Goal: Task Accomplishment & Management: Manage account settings

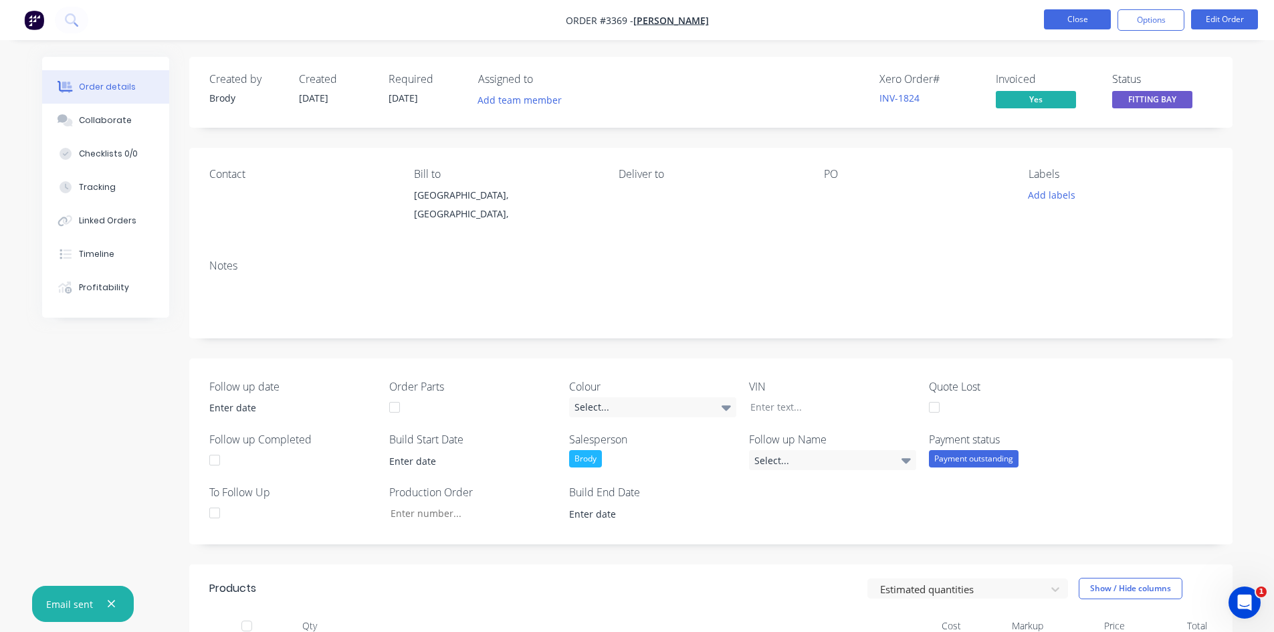
click at [1056, 21] on button "Close" at bounding box center [1077, 19] width 67 height 20
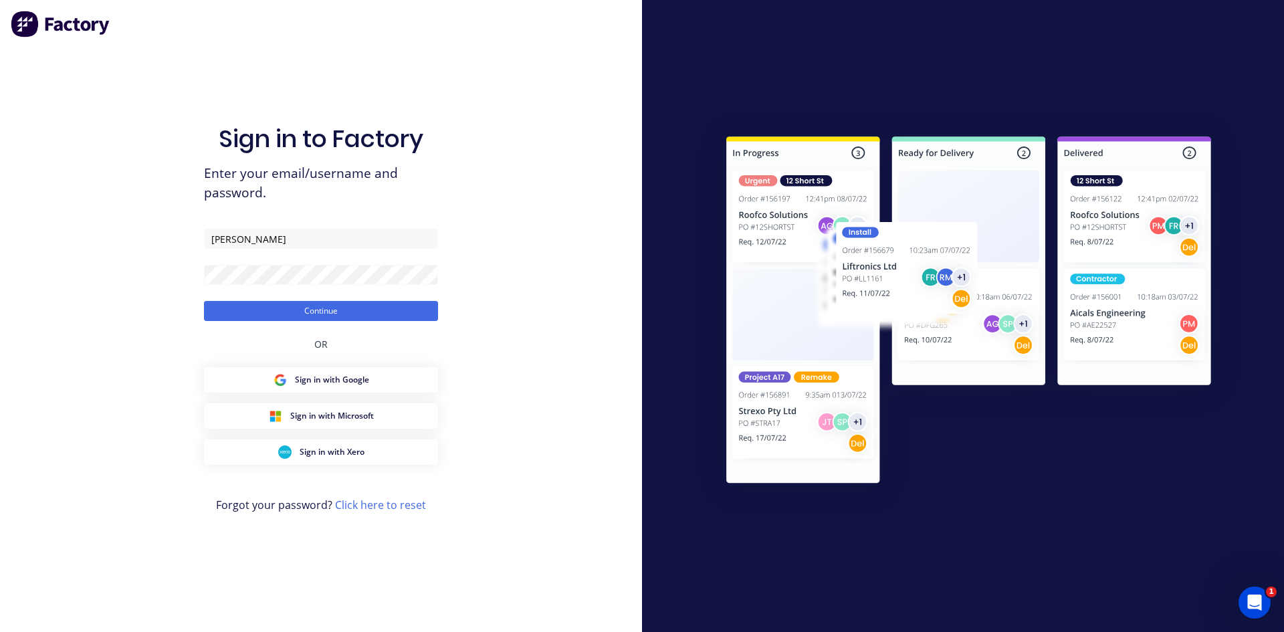
drag, startPoint x: 273, startPoint y: 302, endPoint x: 379, endPoint y: 348, distance: 115.9
click at [273, 302] on button "Continue" at bounding box center [321, 311] width 234 height 20
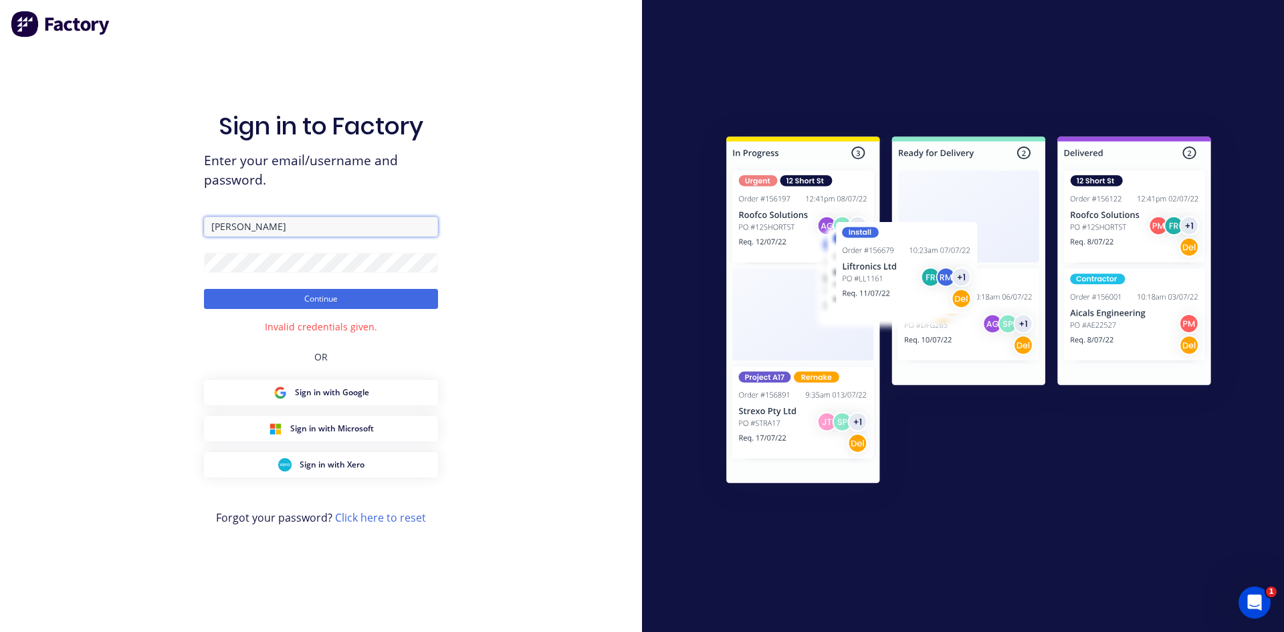
drag, startPoint x: 236, startPoint y: 231, endPoint x: 129, endPoint y: 247, distance: 108.2
click at [130, 247] on div "Sign in to Factory Enter your email/username and password. [PERSON_NAME] Contin…" at bounding box center [321, 316] width 642 height 632
type input "[PERSON_NAME][EMAIL_ADDRESS][DOMAIN_NAME]"
click at [347, 304] on button "Continue" at bounding box center [321, 299] width 234 height 20
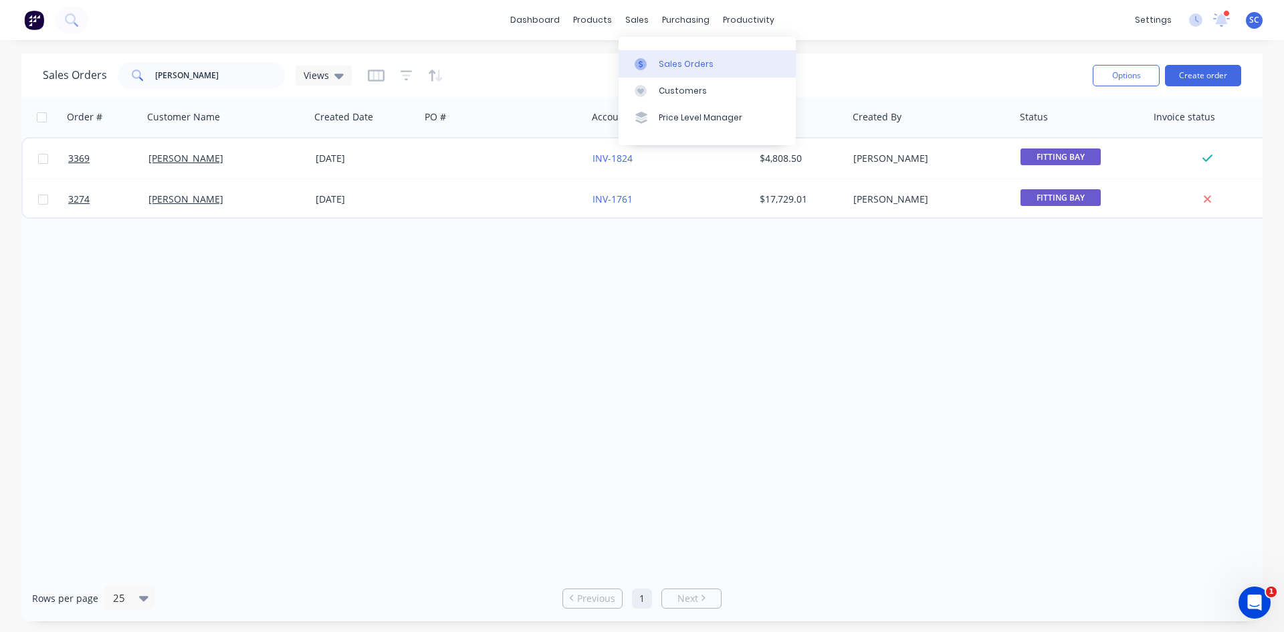
click at [657, 64] on link "Sales Orders" at bounding box center [707, 63] width 177 height 27
click at [544, 27] on link "dashboard" at bounding box center [535, 20] width 63 height 20
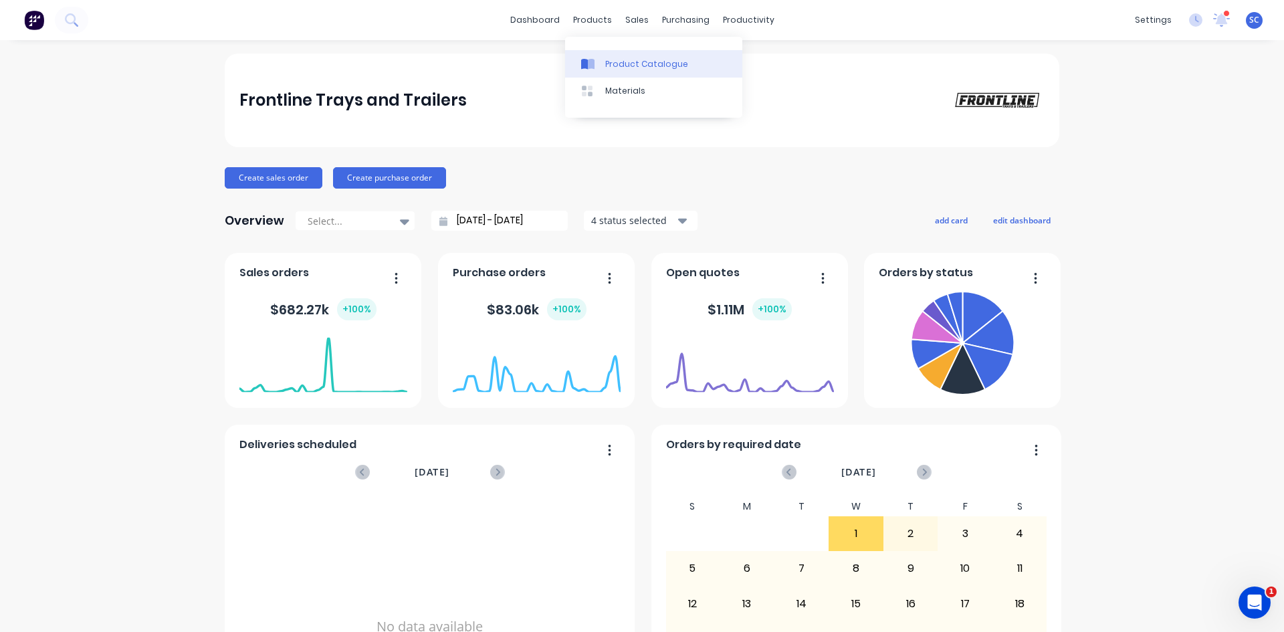
click at [579, 64] on link "Product Catalogue" at bounding box center [653, 63] width 177 height 27
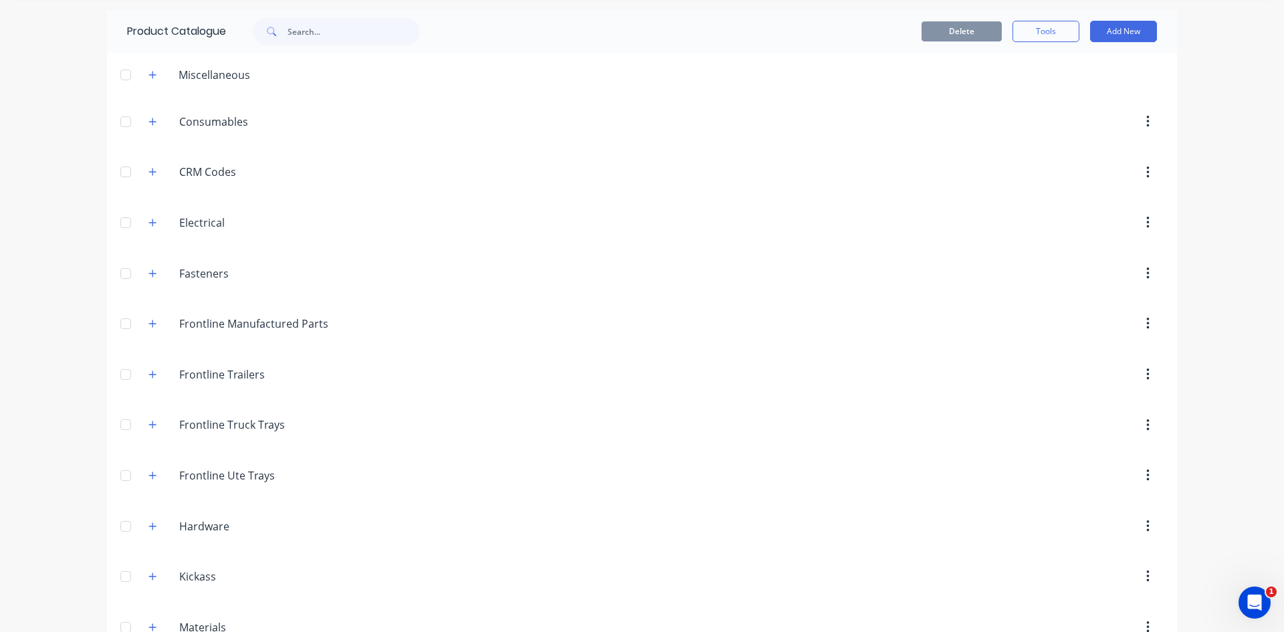
scroll to position [67, 0]
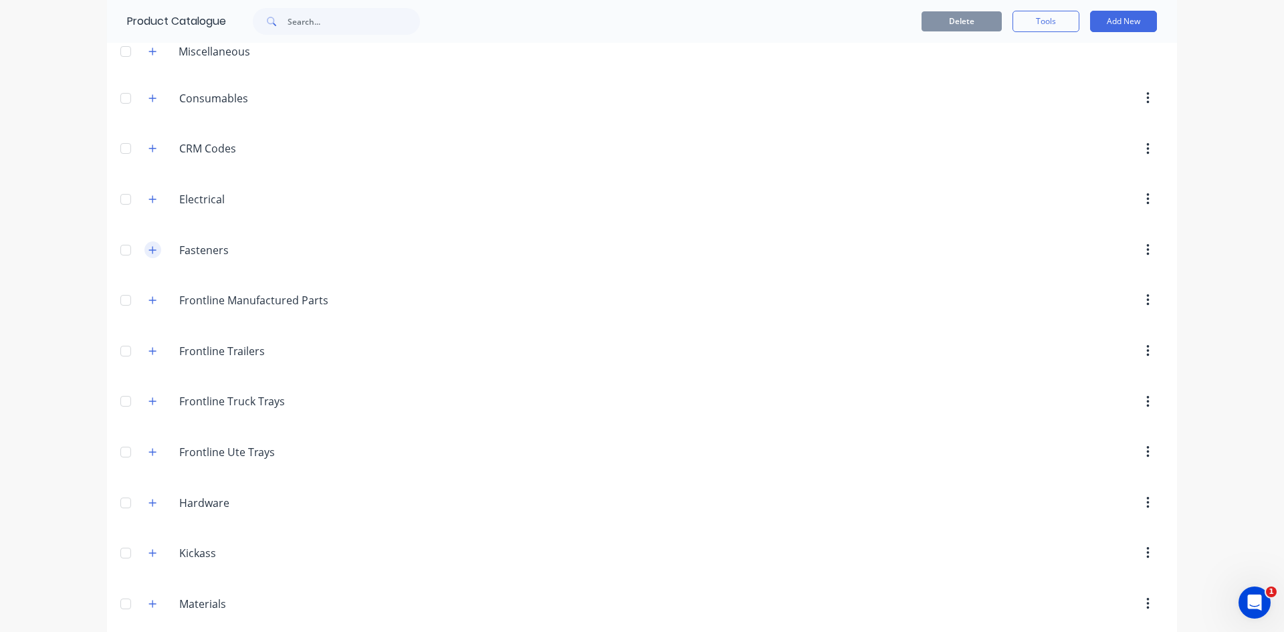
click at [144, 247] on button "button" at bounding box center [152, 249] width 17 height 17
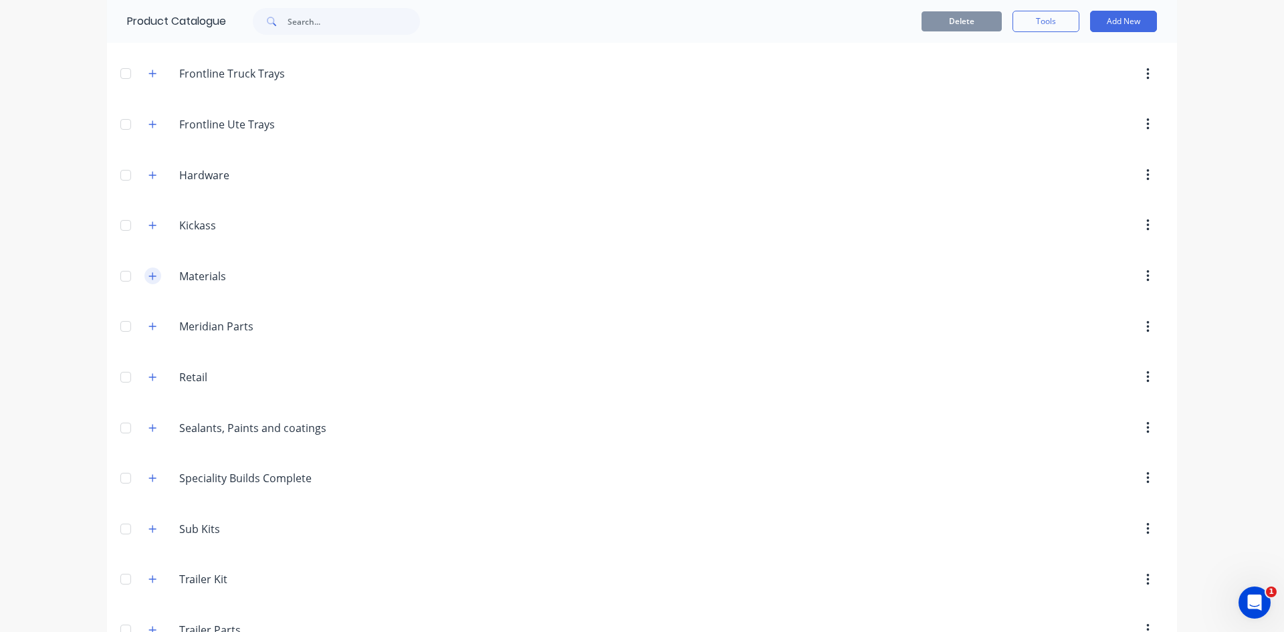
scroll to position [4347, 0]
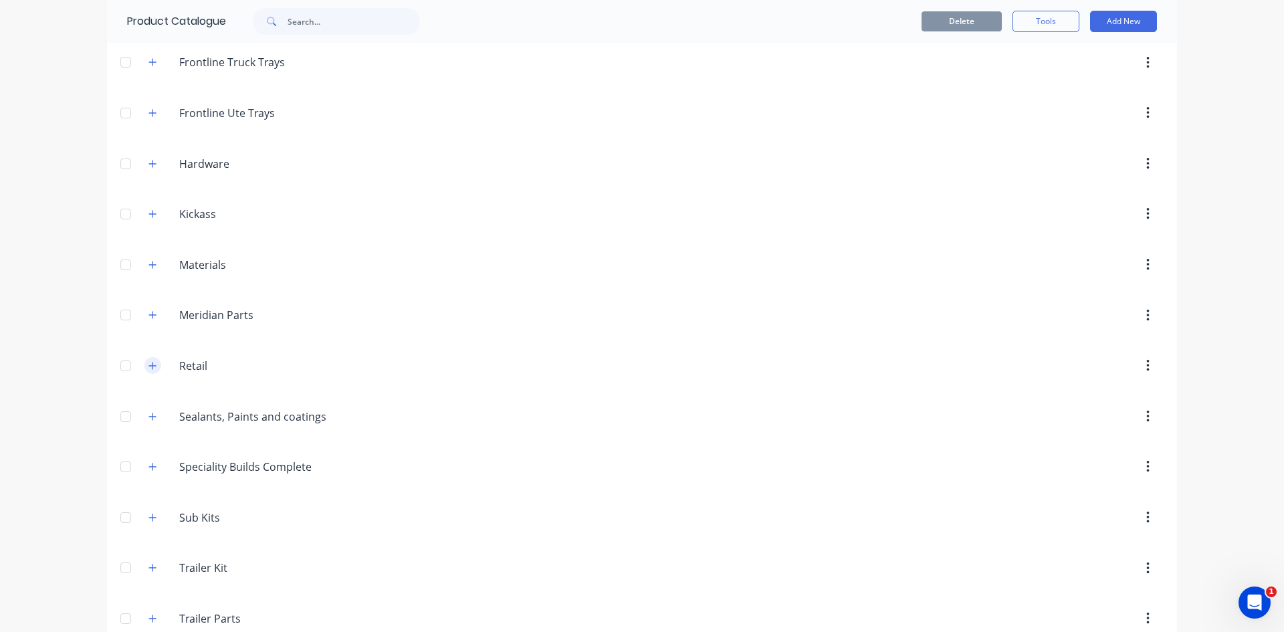
click at [149, 360] on button "button" at bounding box center [152, 365] width 17 height 17
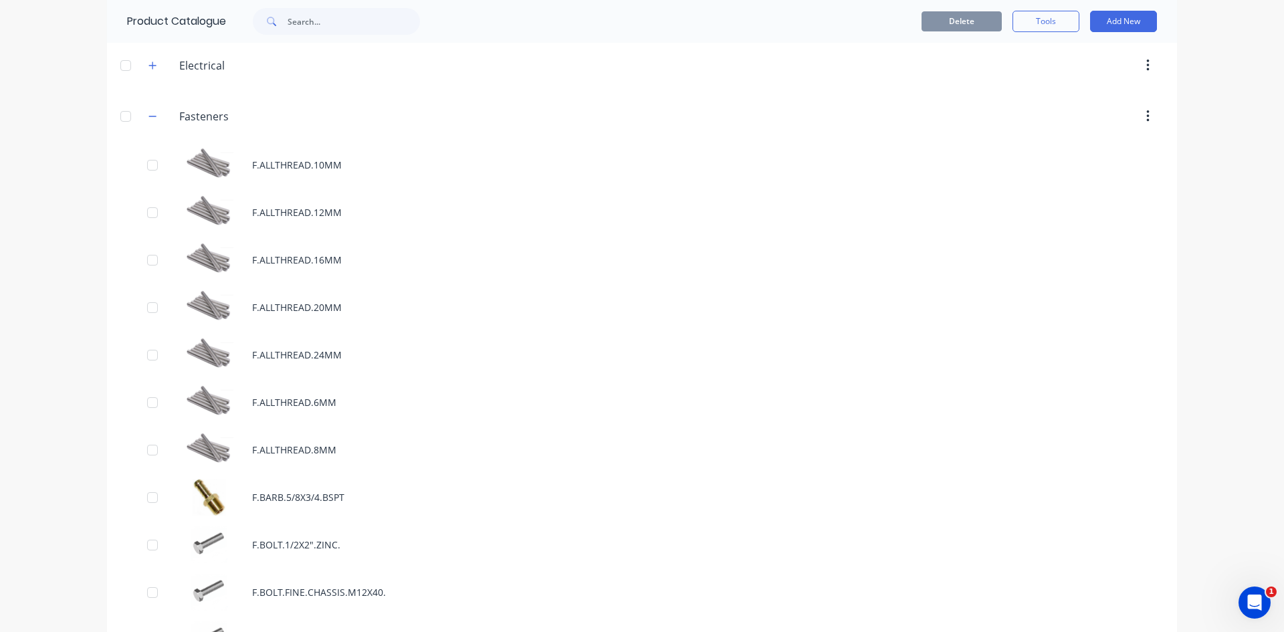
scroll to position [0, 0]
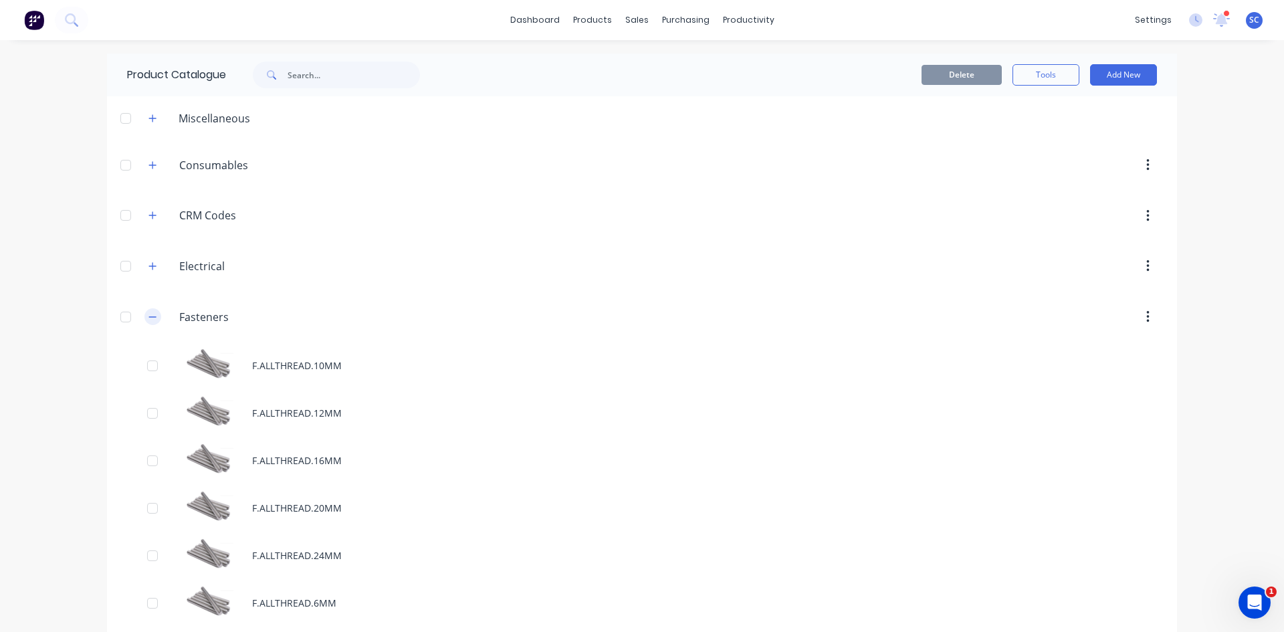
click at [148, 314] on icon "button" at bounding box center [152, 316] width 8 height 9
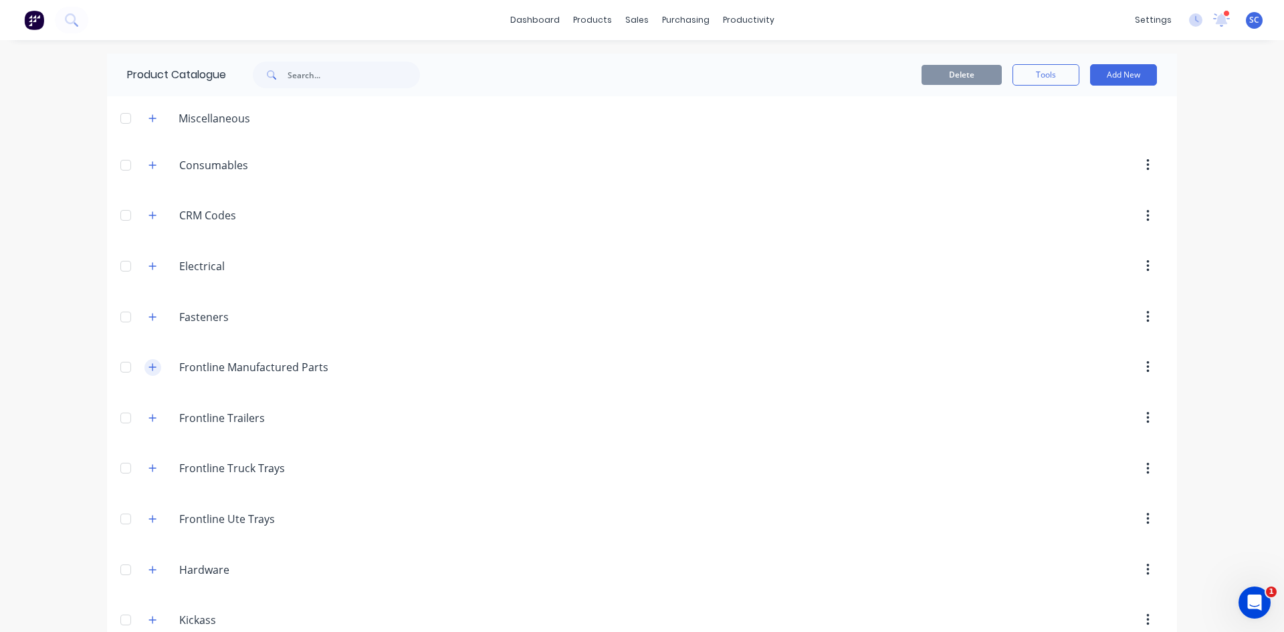
click at [148, 364] on icon "button" at bounding box center [152, 366] width 8 height 9
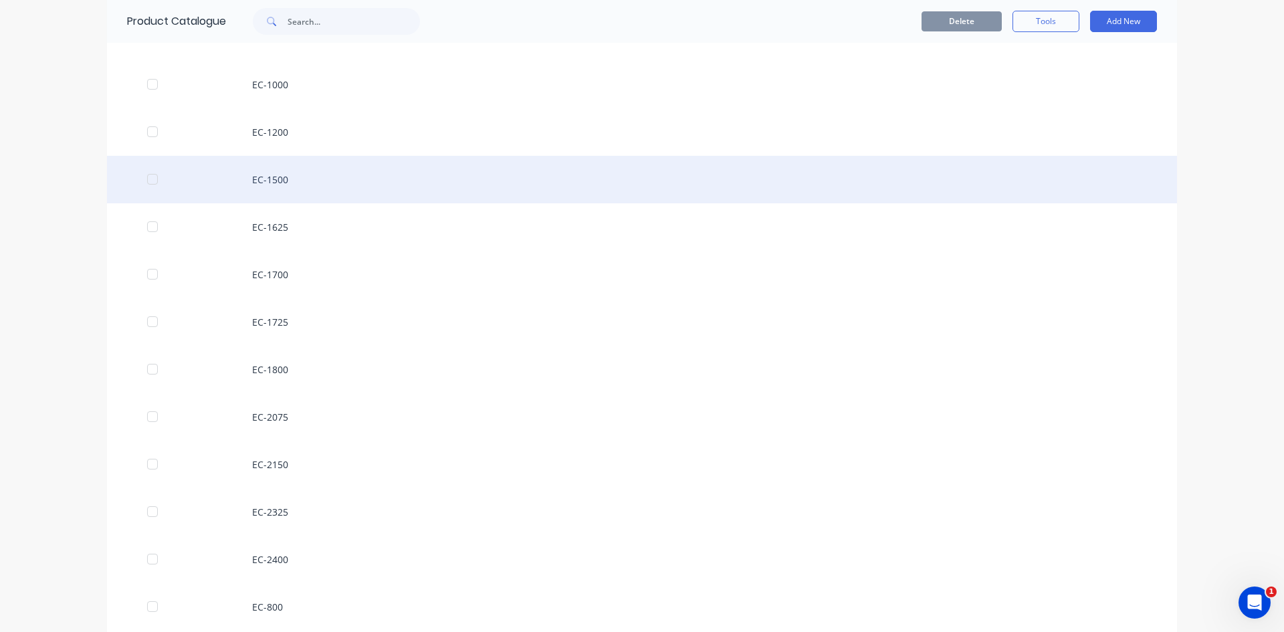
scroll to position [401, 0]
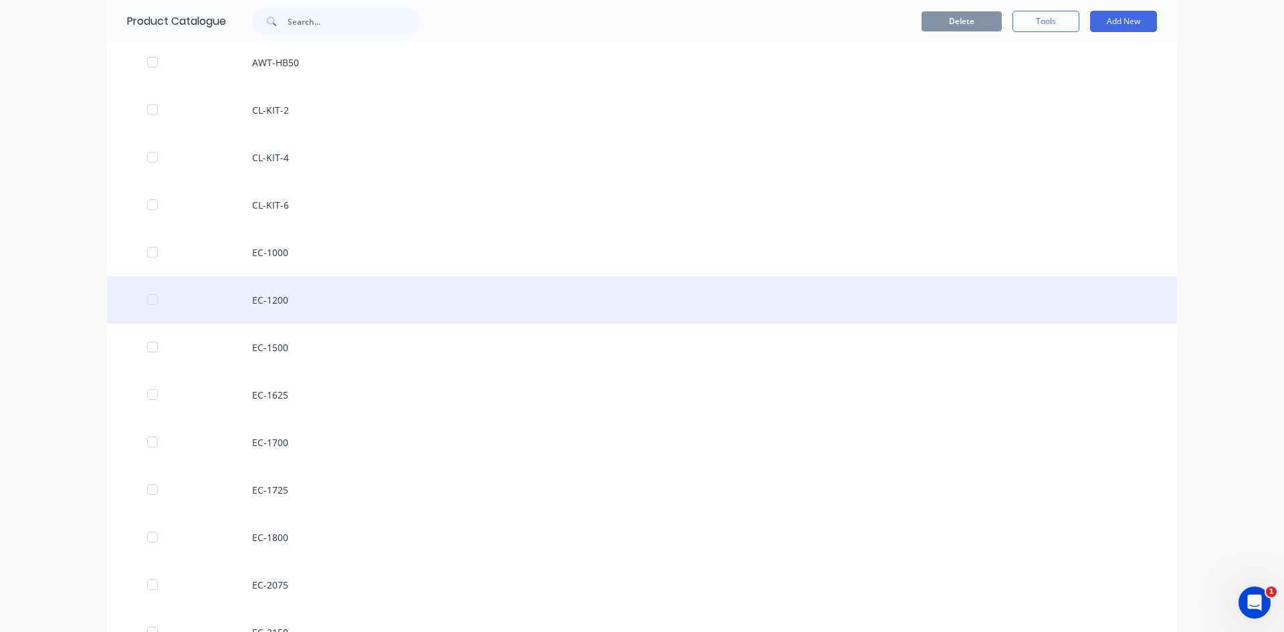
click at [296, 308] on div "EC-1200" at bounding box center [642, 299] width 1070 height 47
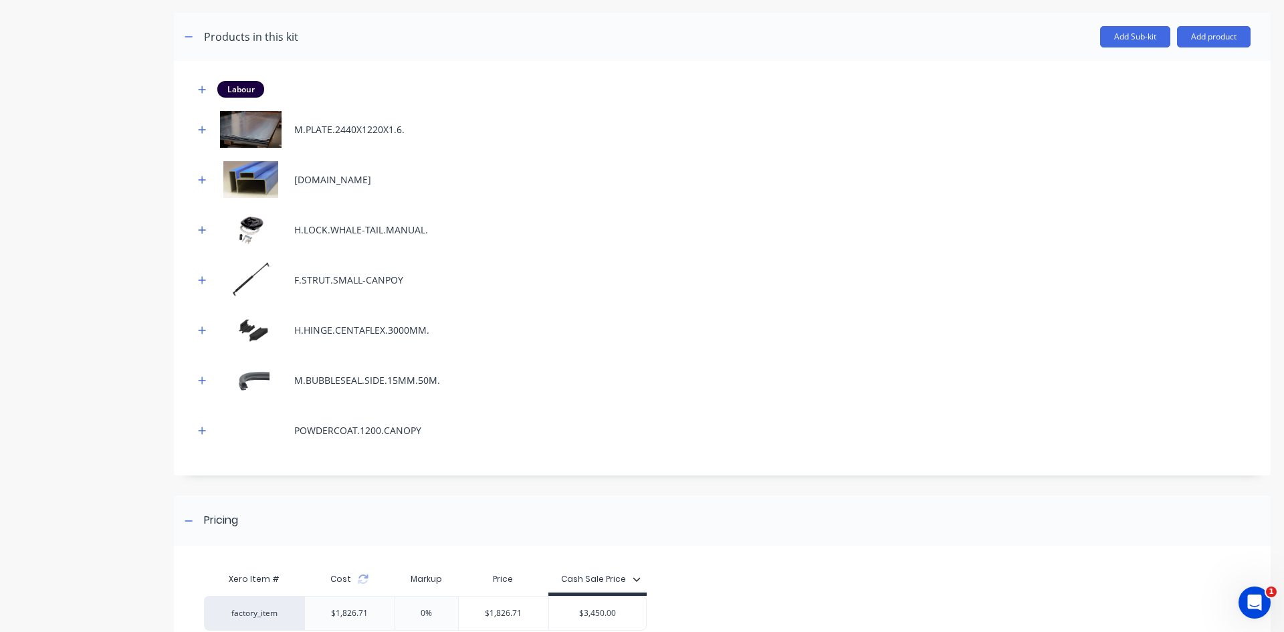
scroll to position [179, 0]
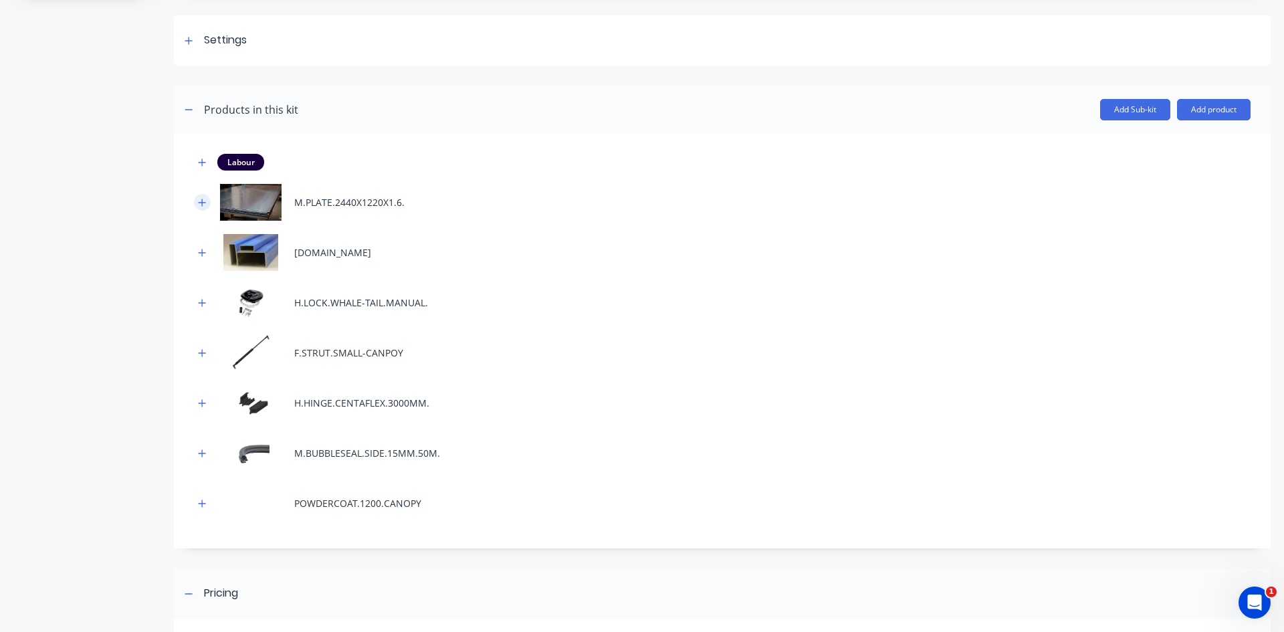
click at [200, 201] on icon "button" at bounding box center [202, 202] width 8 height 9
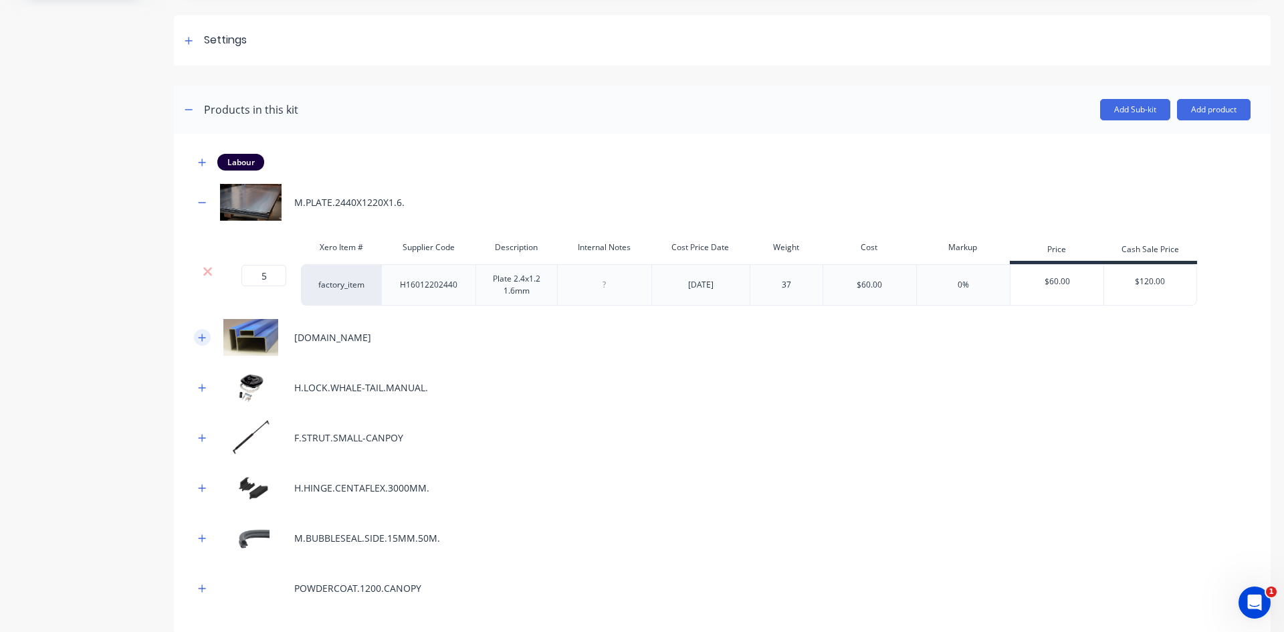
click at [205, 340] on icon "button" at bounding box center [202, 337] width 8 height 9
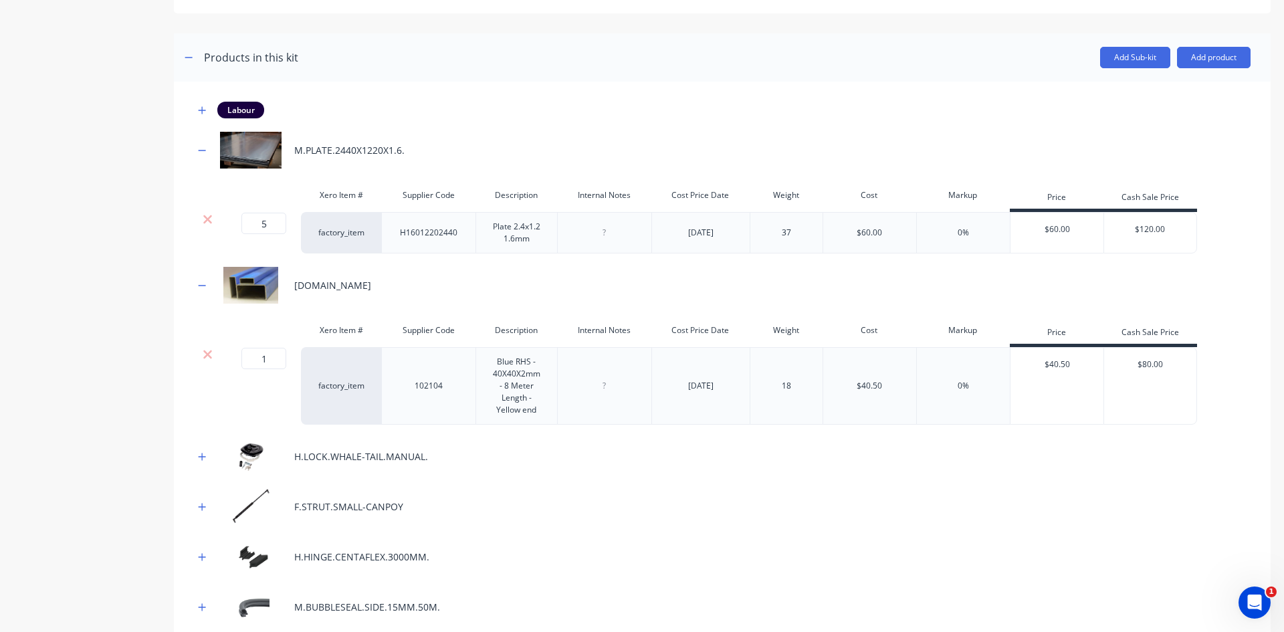
scroll to position [312, 0]
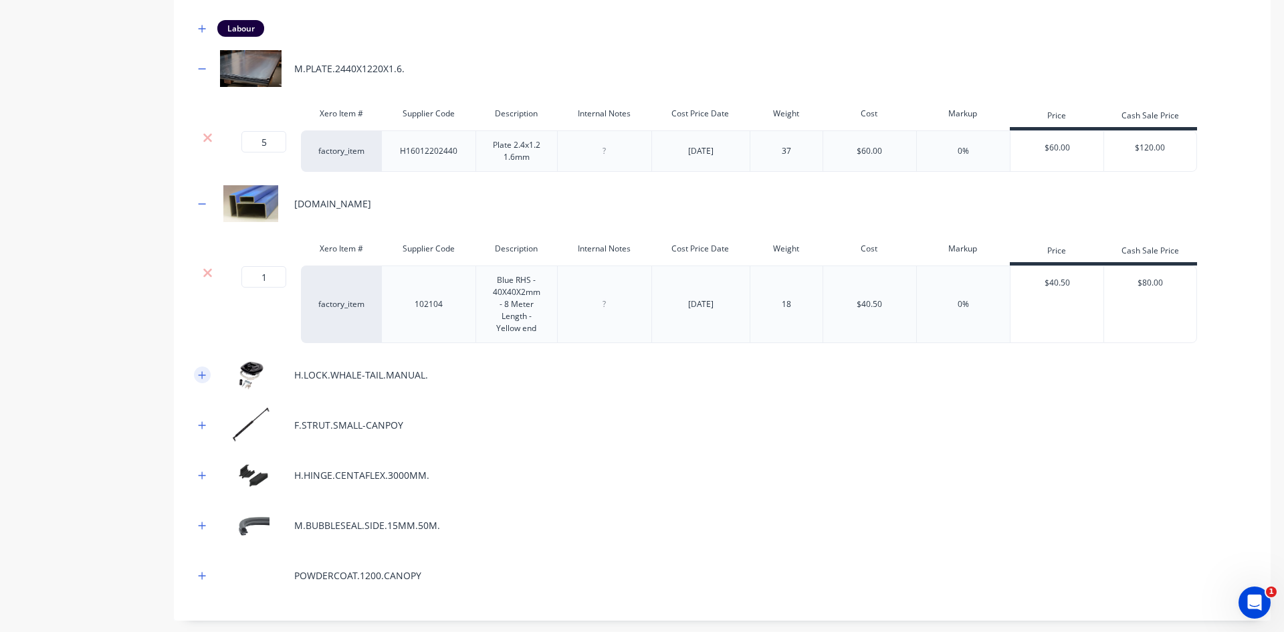
click at [199, 373] on icon "button" at bounding box center [202, 375] width 8 height 9
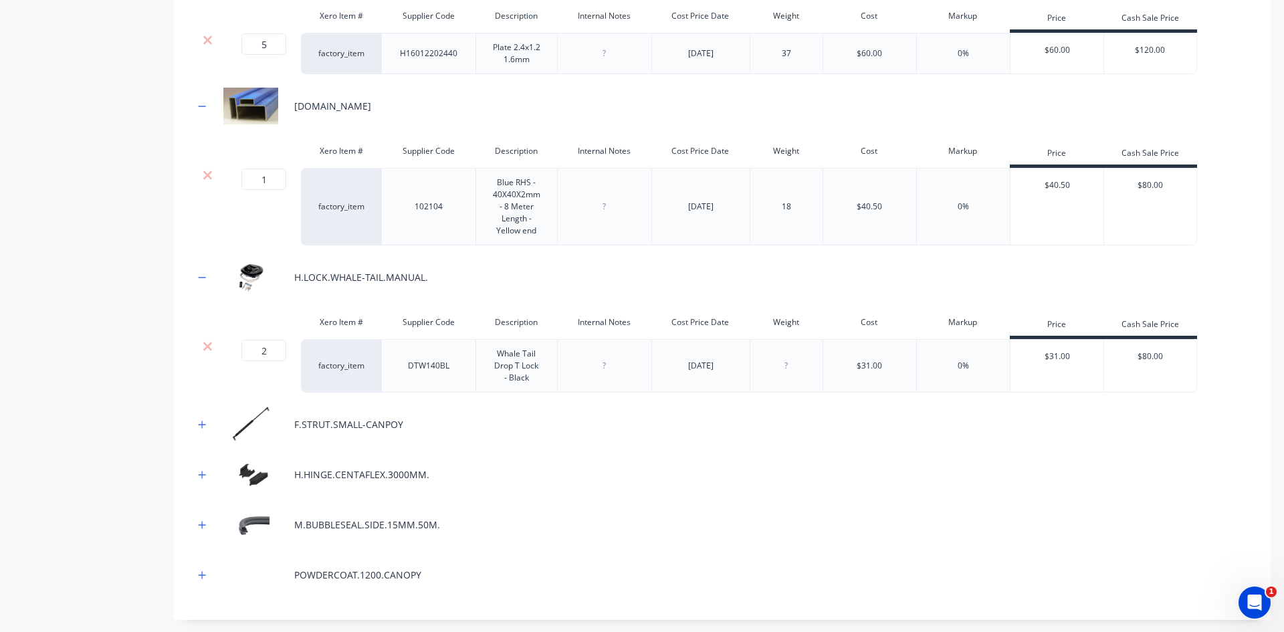
scroll to position [513, 0]
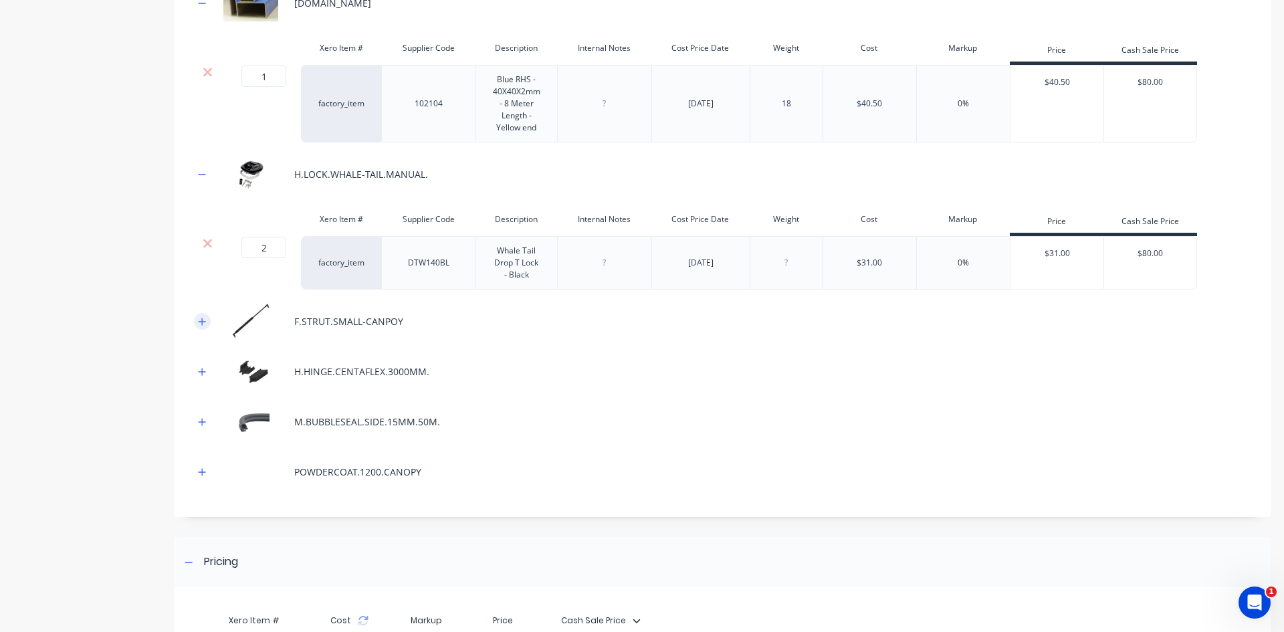
click at [200, 322] on icon "button" at bounding box center [202, 321] width 7 height 7
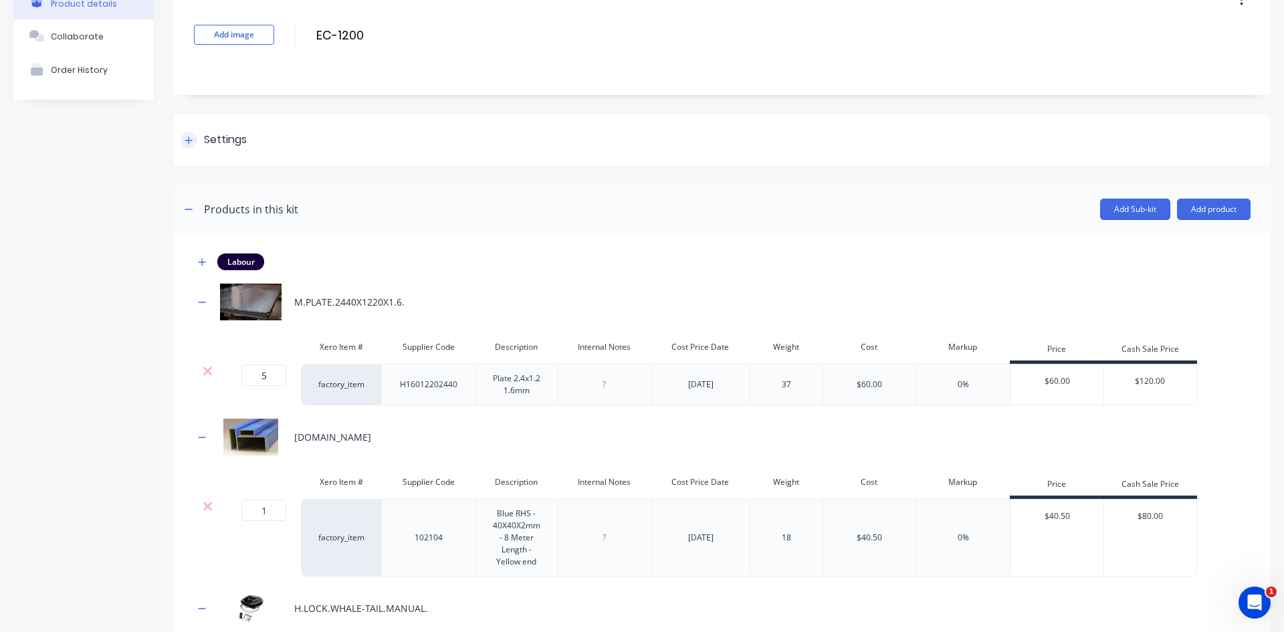
scroll to position [0, 0]
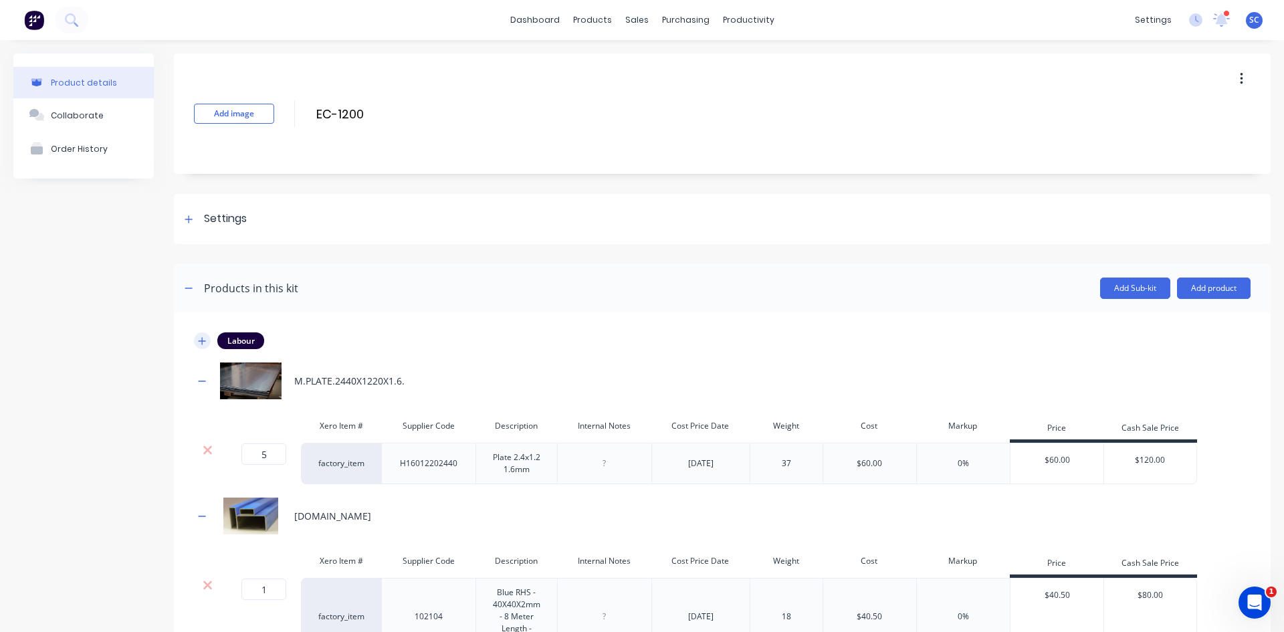
click at [203, 342] on icon "button" at bounding box center [202, 340] width 7 height 7
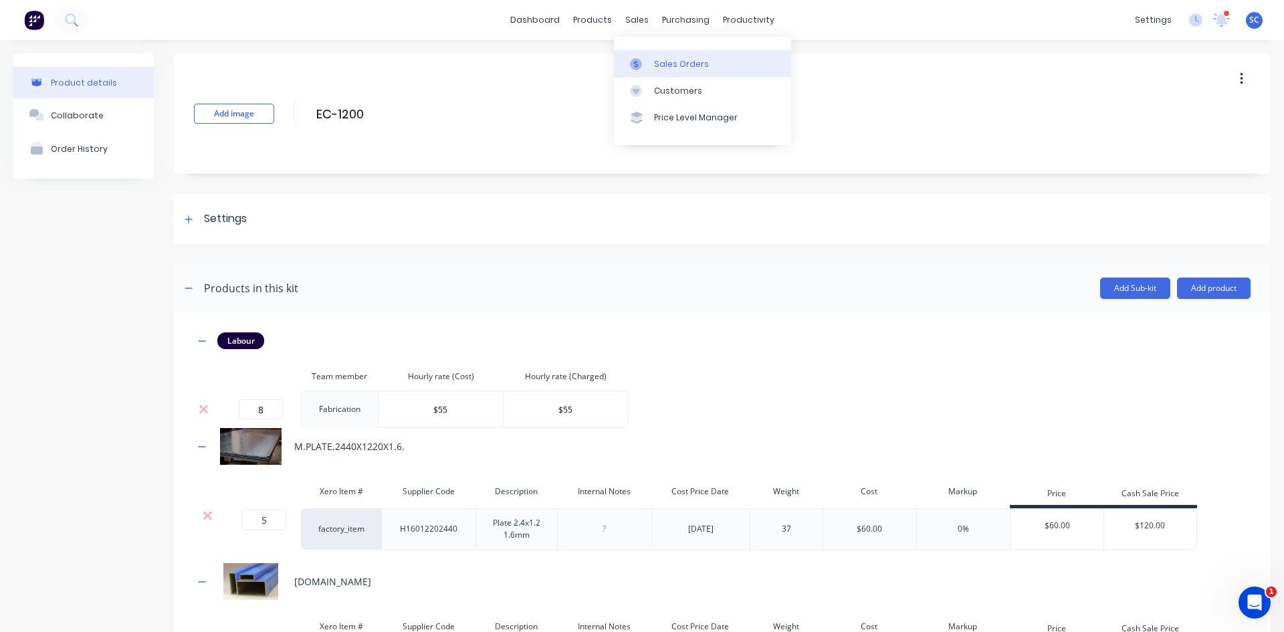
click at [651, 68] on link "Sales Orders" at bounding box center [702, 63] width 177 height 27
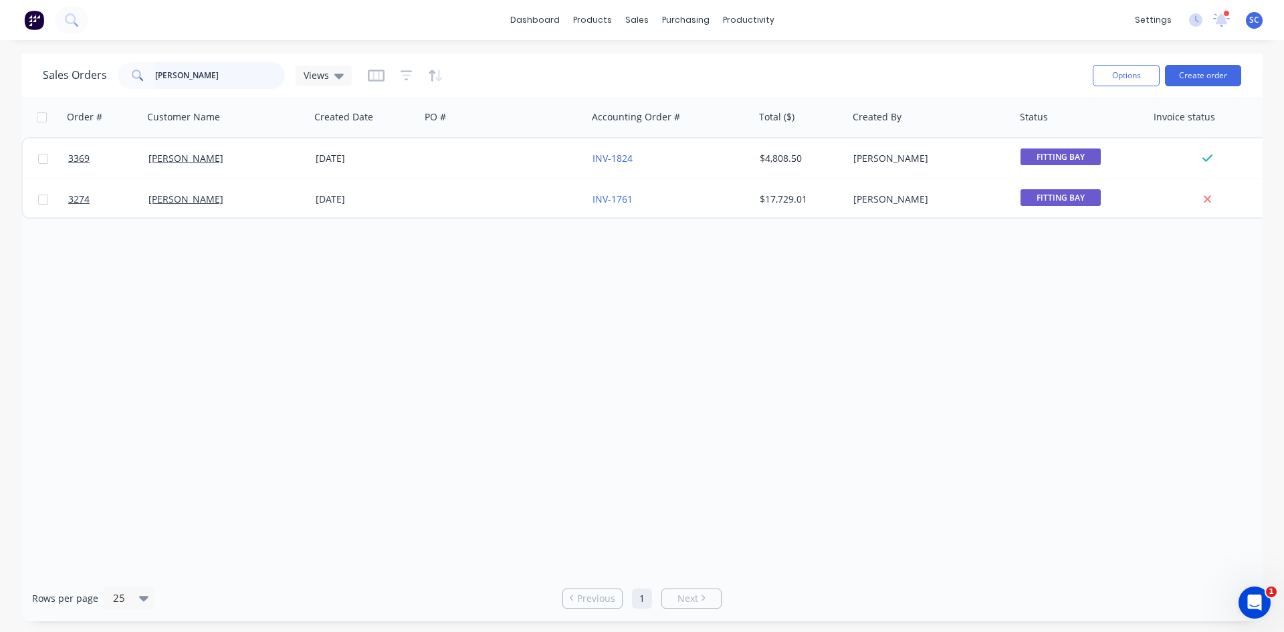
click at [197, 78] on input "[PERSON_NAME]" at bounding box center [220, 75] width 130 height 27
type input "m"
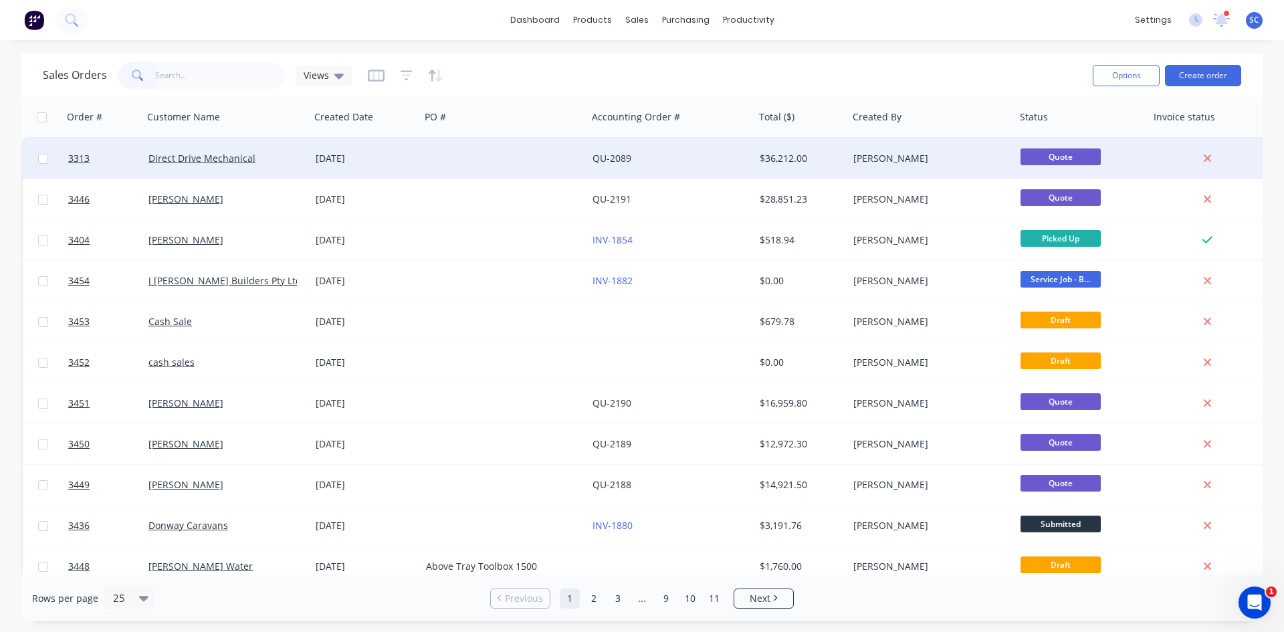
click at [425, 169] on div at bounding box center [504, 158] width 167 height 40
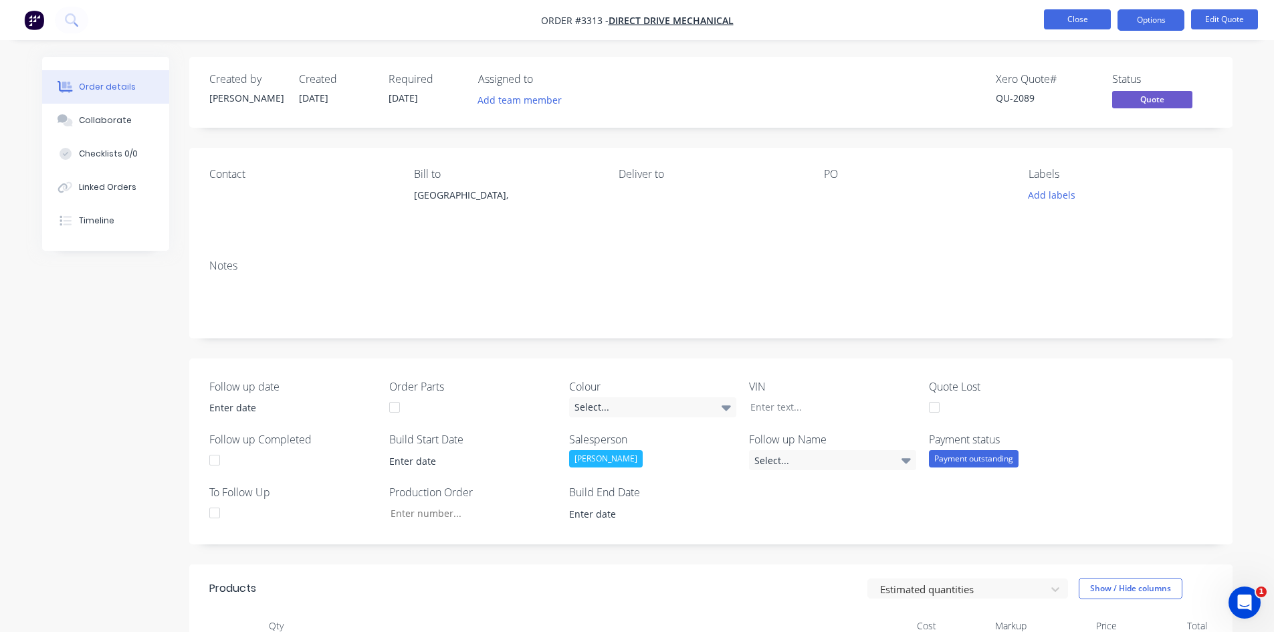
click at [1069, 26] on button "Close" at bounding box center [1077, 19] width 67 height 20
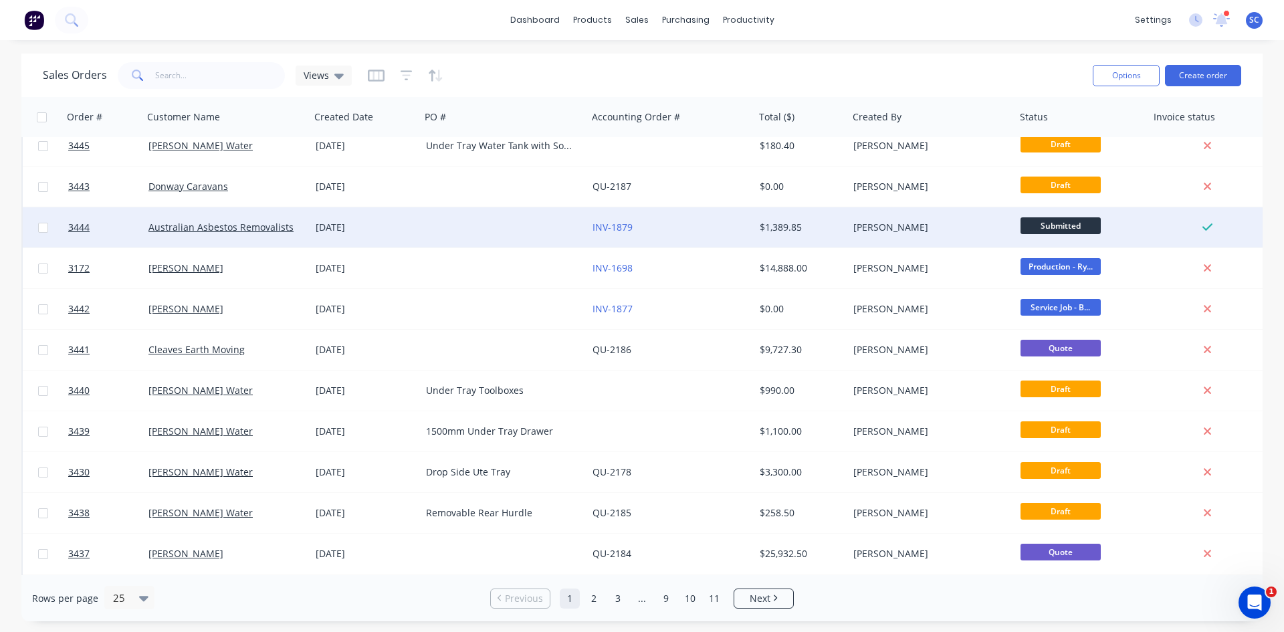
scroll to position [589, 0]
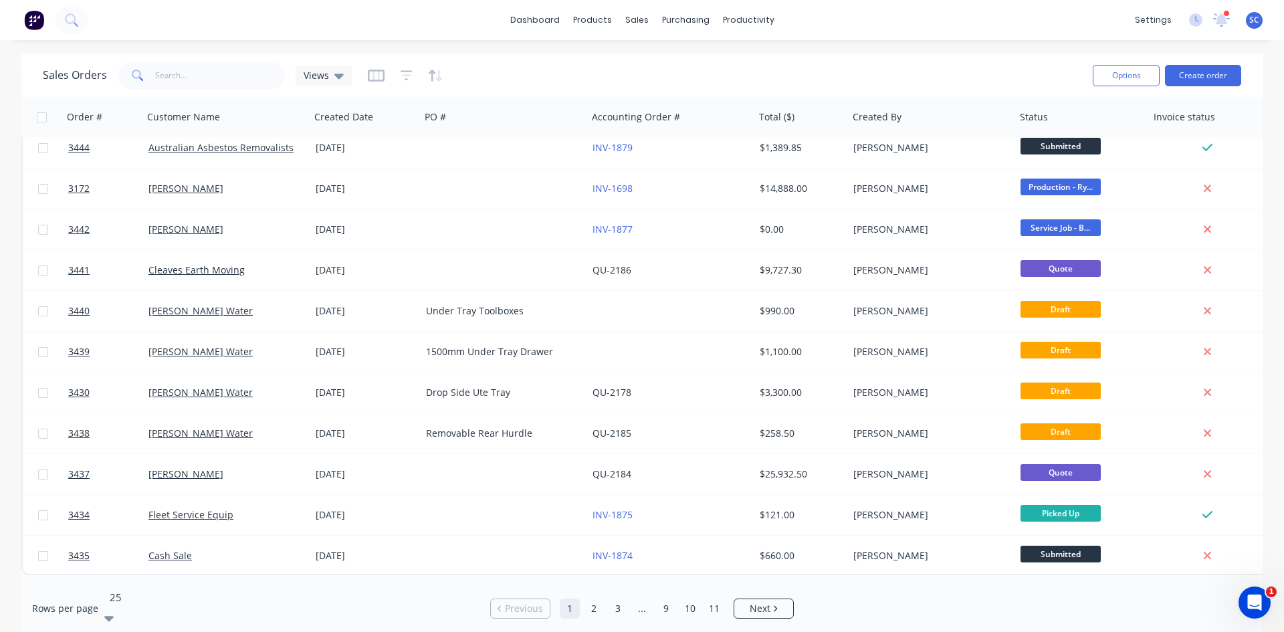
click at [122, 596] on div at bounding box center [204, 597] width 193 height 16
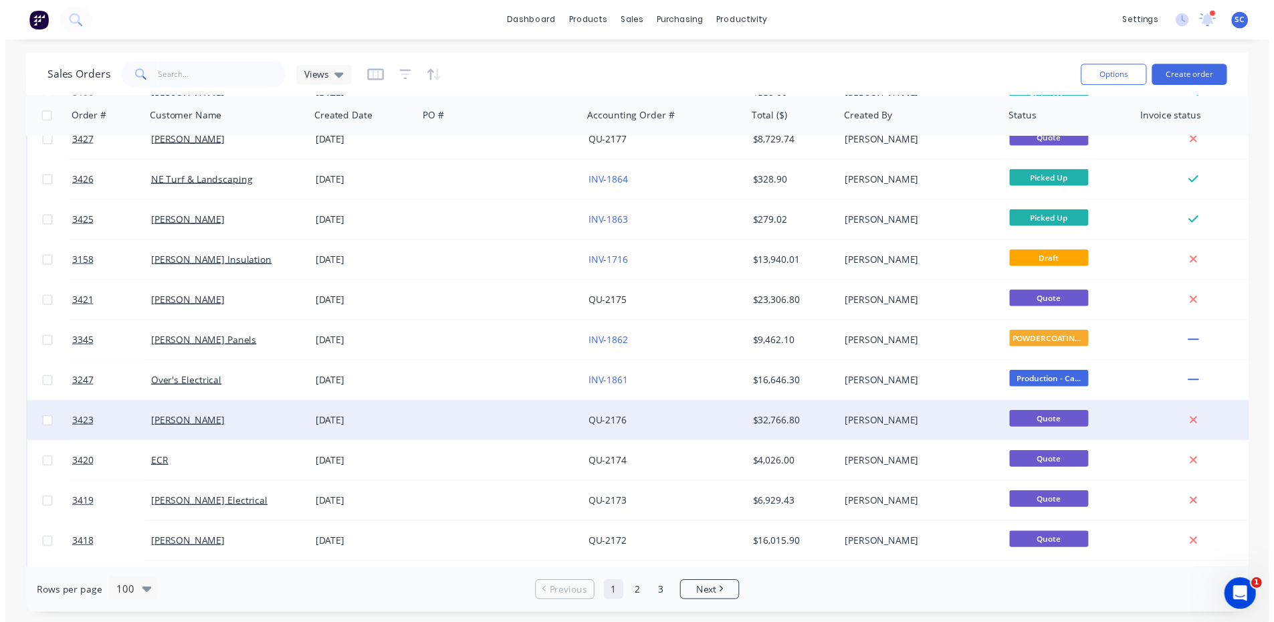
scroll to position [1404, 0]
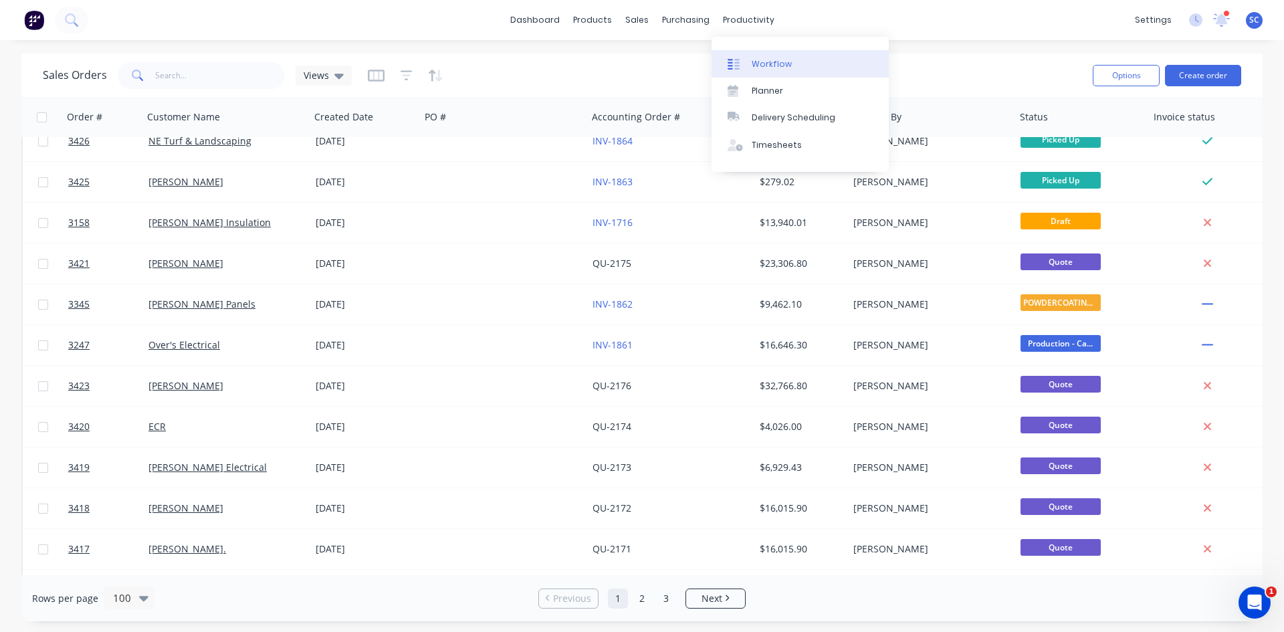
click at [763, 66] on div "Workflow" at bounding box center [772, 64] width 40 height 12
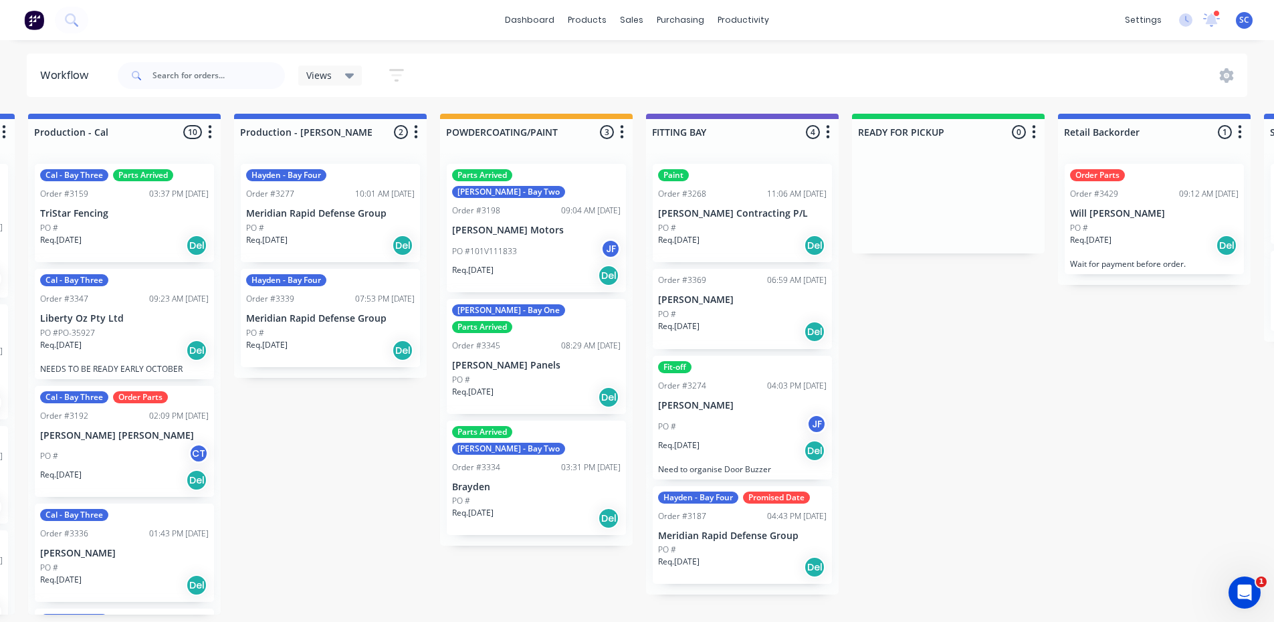
scroll to position [0, 811]
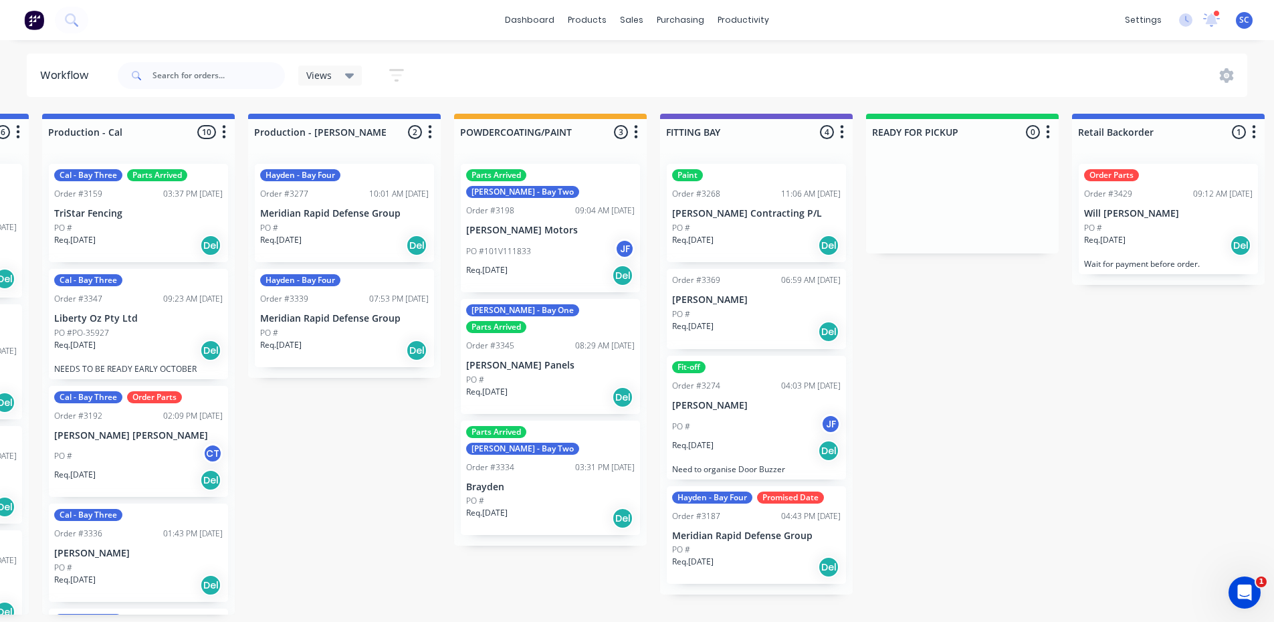
click at [928, 390] on div "Submitted 3 Status colour #273444 hex #273444 Save Cancel Summaries Total order…" at bounding box center [488, 364] width 2618 height 501
click at [1050, 137] on icon "button" at bounding box center [1048, 132] width 4 height 17
click at [749, 95] on div "Views Save new view None (Default) edit Production edit Production View edit Se…" at bounding box center [681, 76] width 1133 height 40
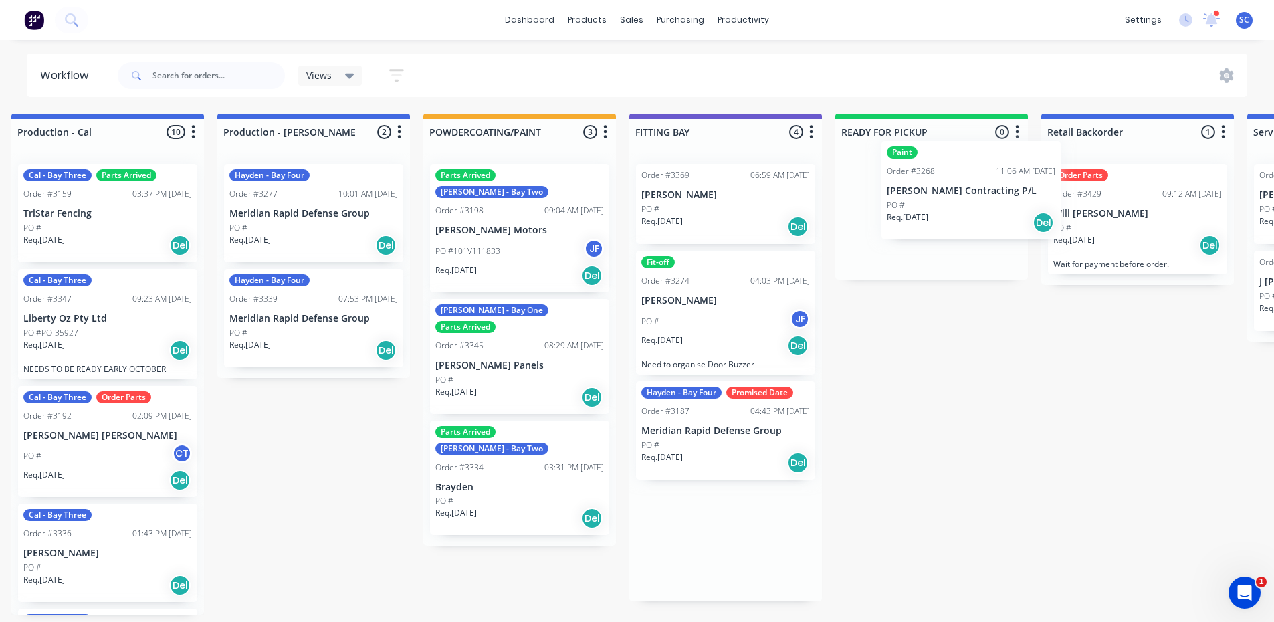
scroll to position [0, 845]
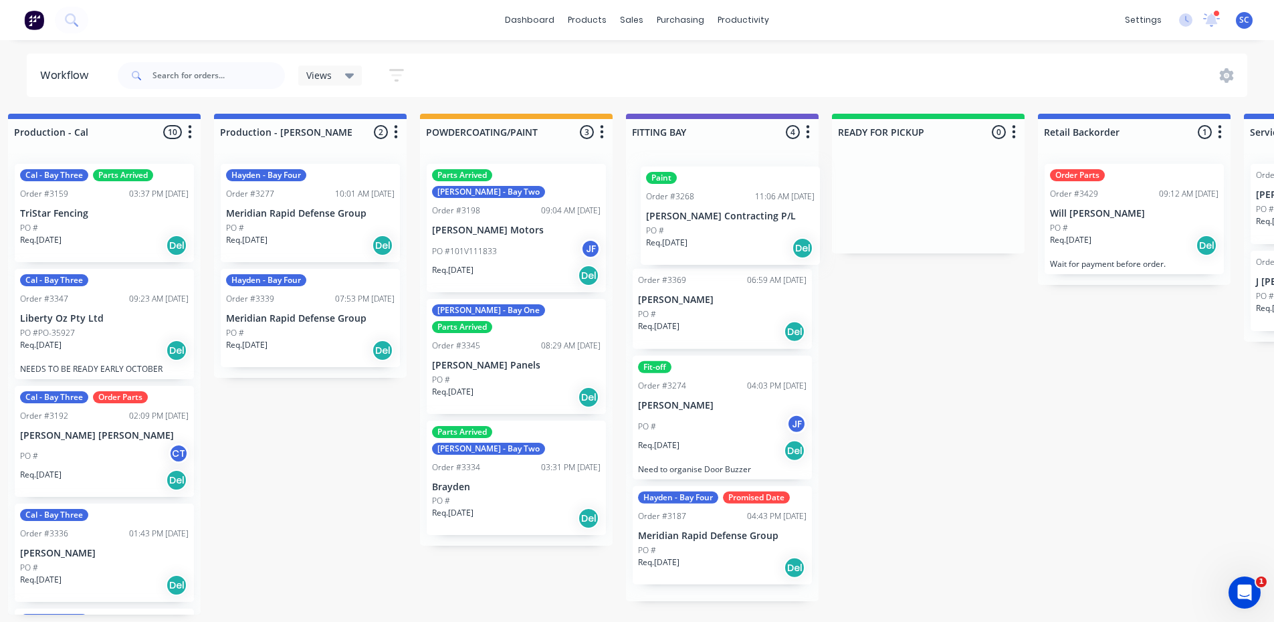
drag, startPoint x: 753, startPoint y: 234, endPoint x: 721, endPoint y: 199, distance: 47.3
click at [727, 223] on div "Paint Order #3268 11:06 AM [DATE] [PERSON_NAME] Contracting P/L PO # Req. [DATE…" at bounding box center [722, 377] width 193 height 448
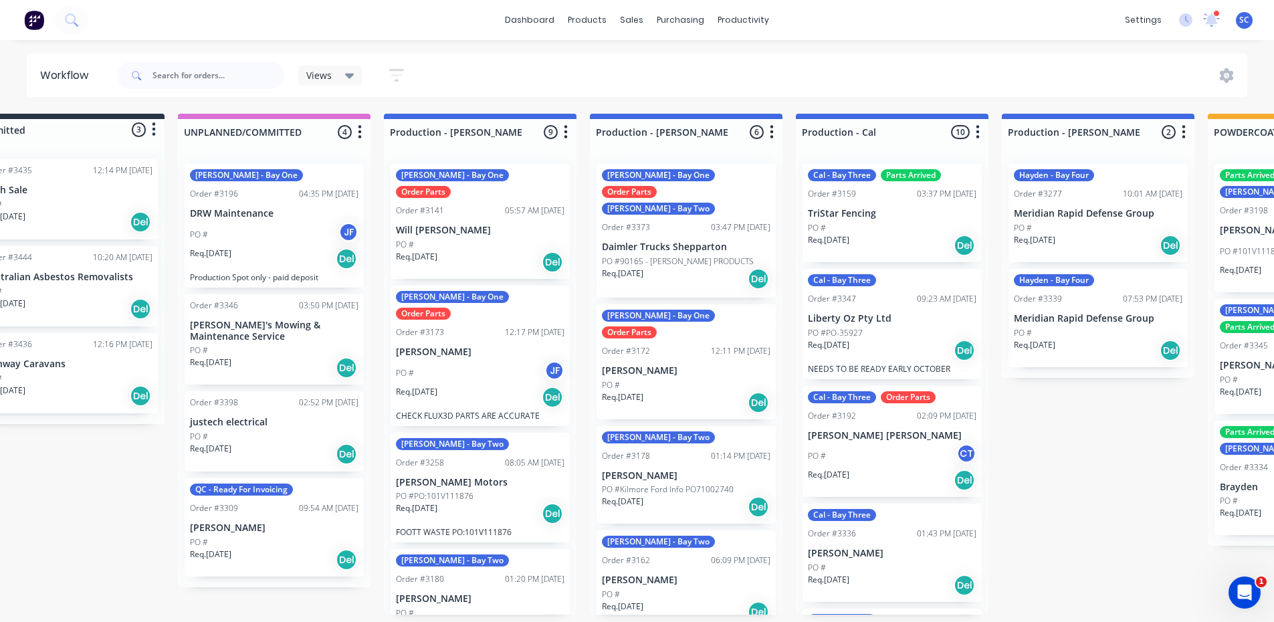
scroll to position [3, 0]
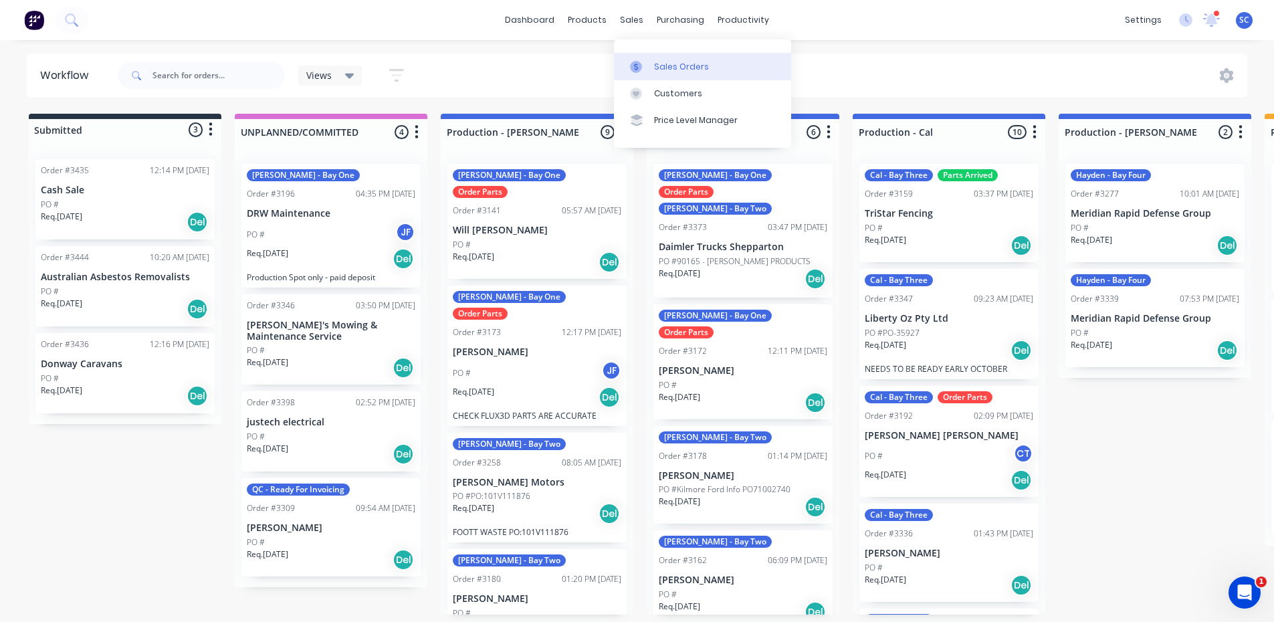
click at [650, 64] on link "Sales Orders" at bounding box center [702, 66] width 177 height 27
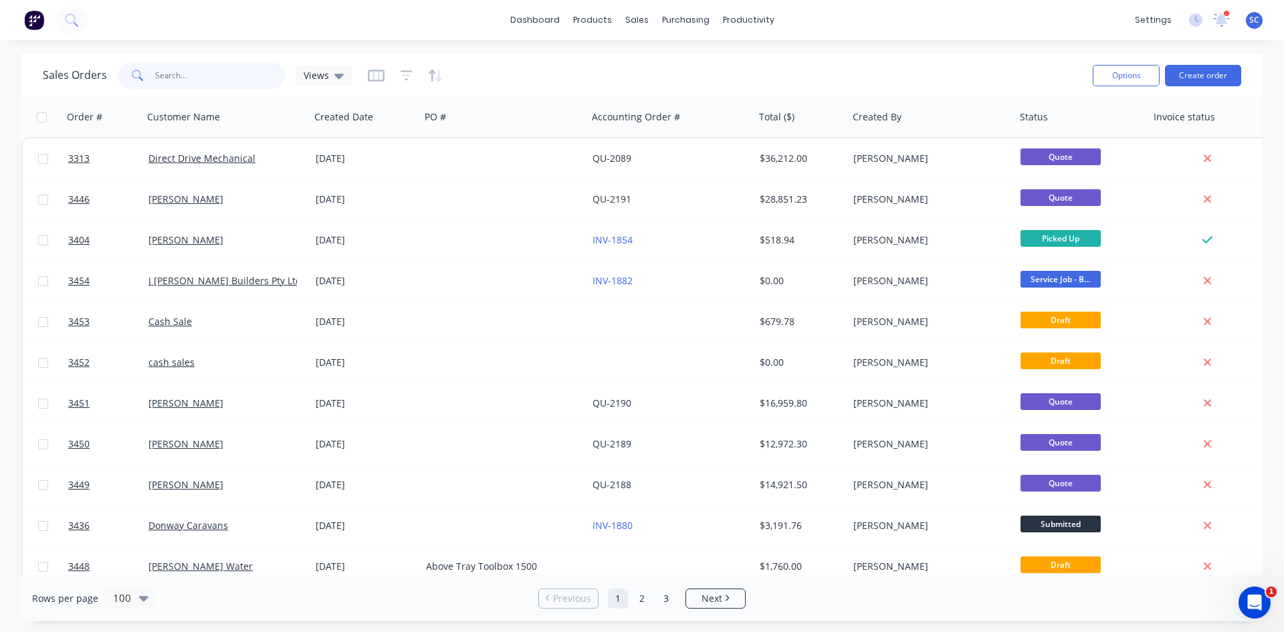
click at [174, 82] on input "text" at bounding box center [220, 75] width 130 height 27
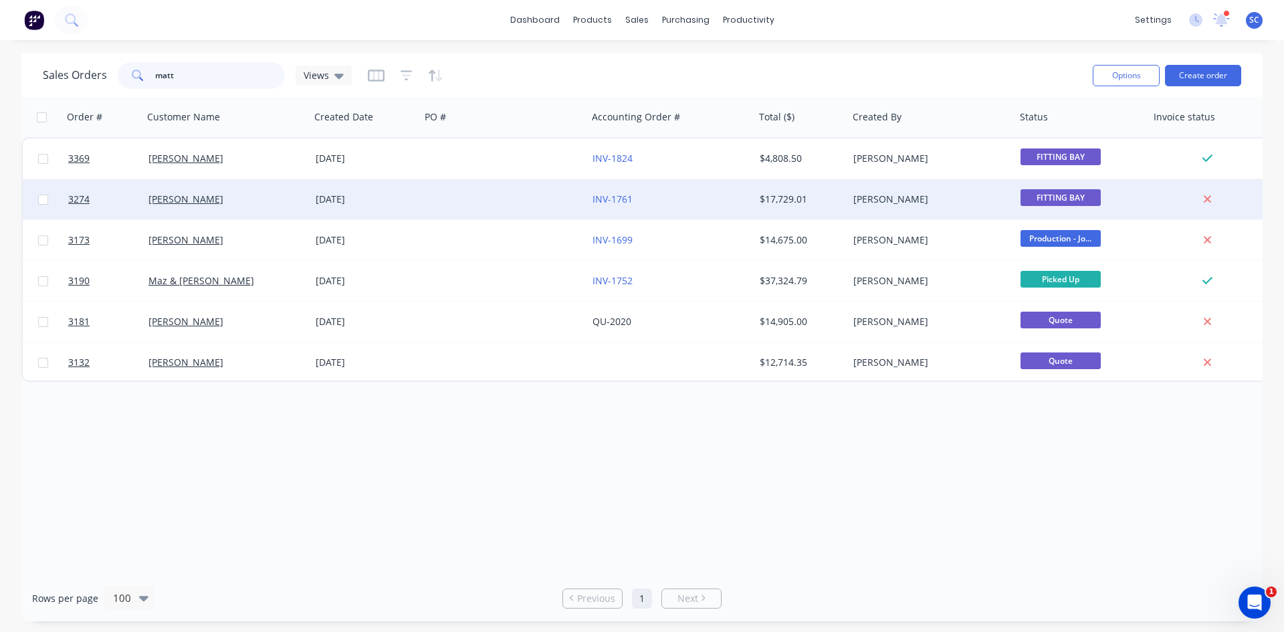
type input "matt"
click at [706, 198] on div "INV-1761" at bounding box center [667, 199] width 148 height 13
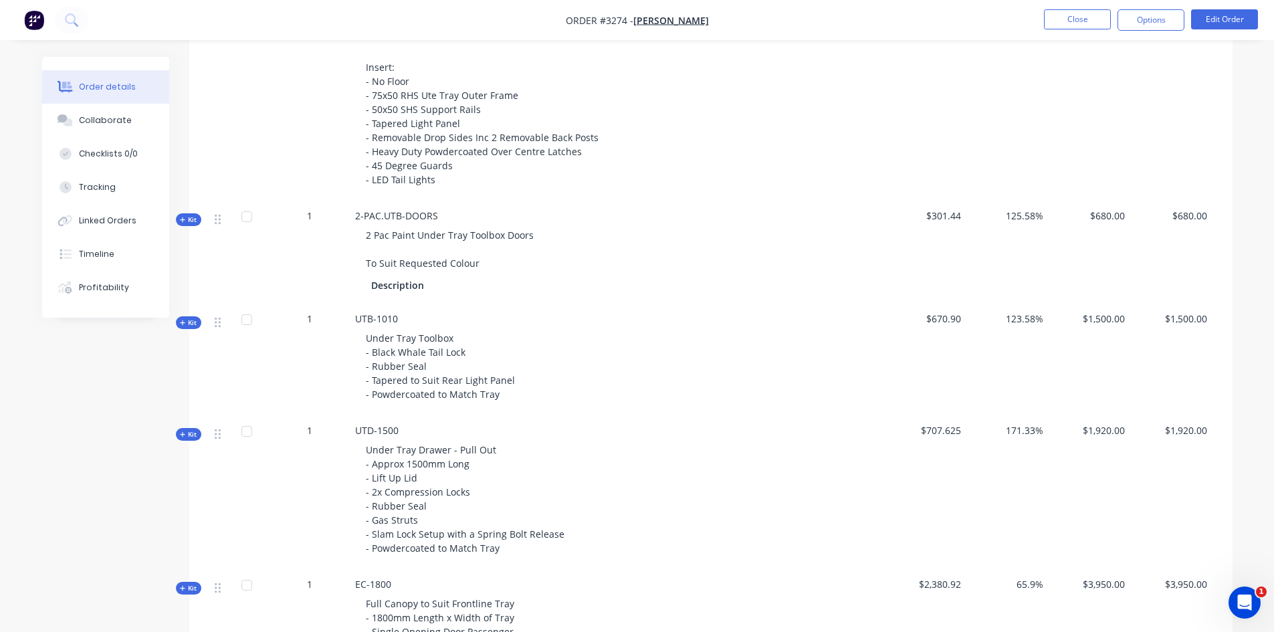
scroll to position [699, 0]
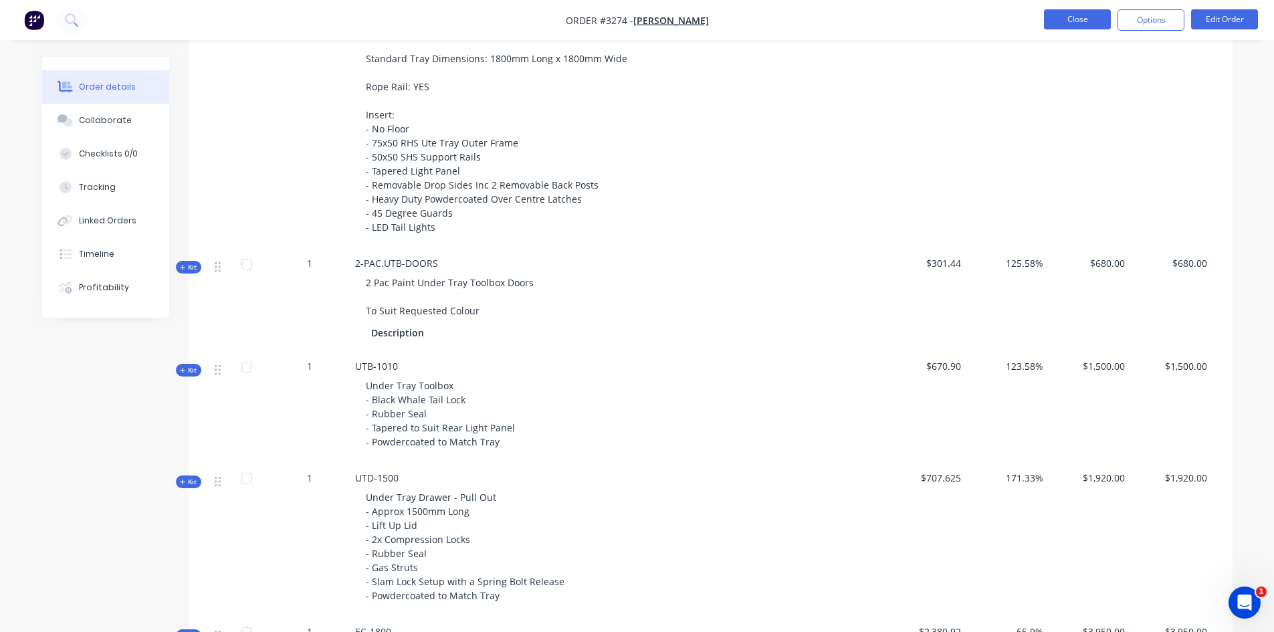
click at [1089, 21] on button "Close" at bounding box center [1077, 19] width 67 height 20
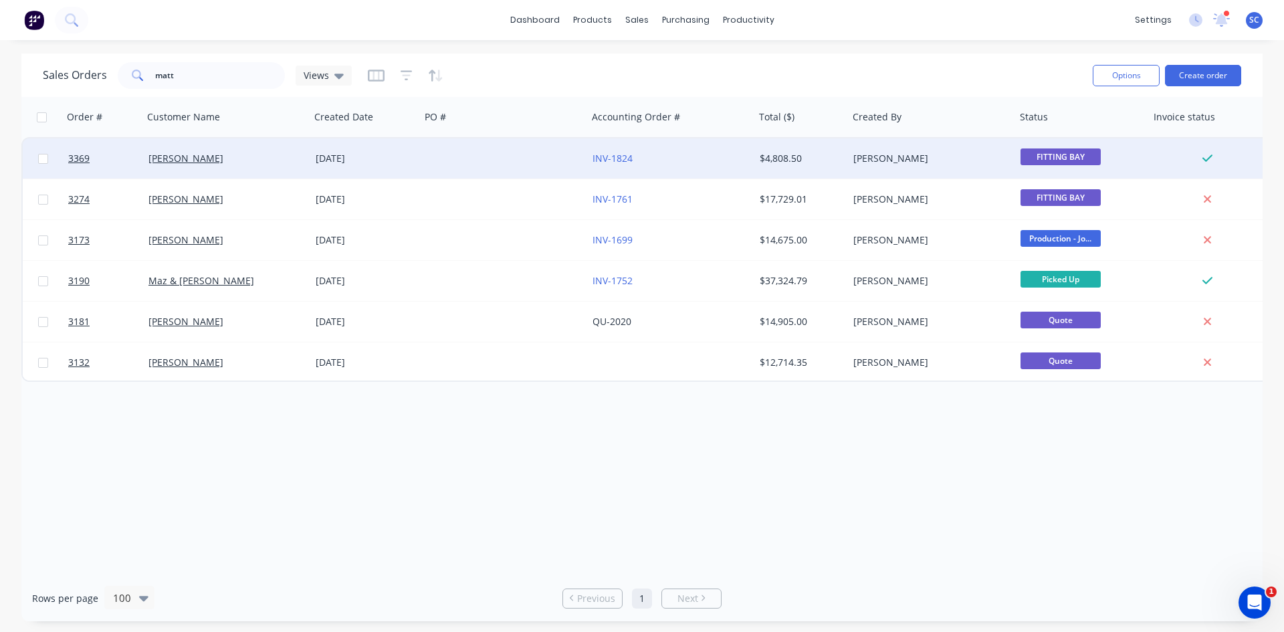
click at [263, 162] on div "[PERSON_NAME]" at bounding box center [222, 158] width 148 height 13
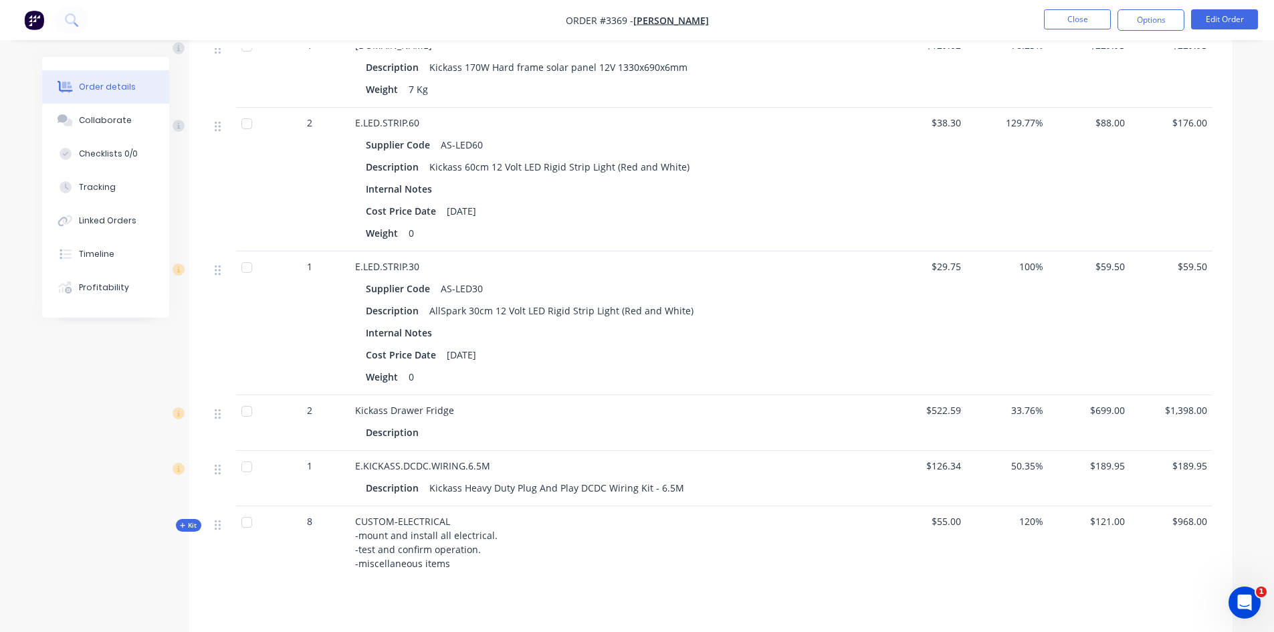
scroll to position [908, 0]
